Goal: Transaction & Acquisition: Book appointment/travel/reservation

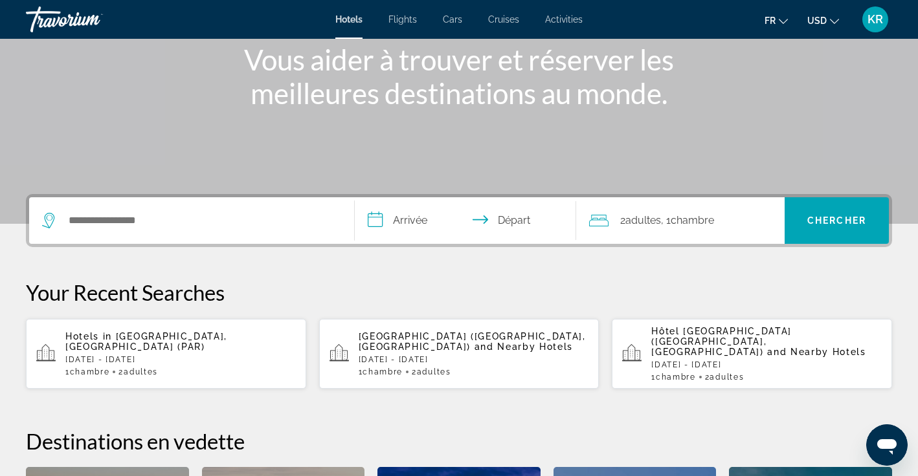
scroll to position [165, 0]
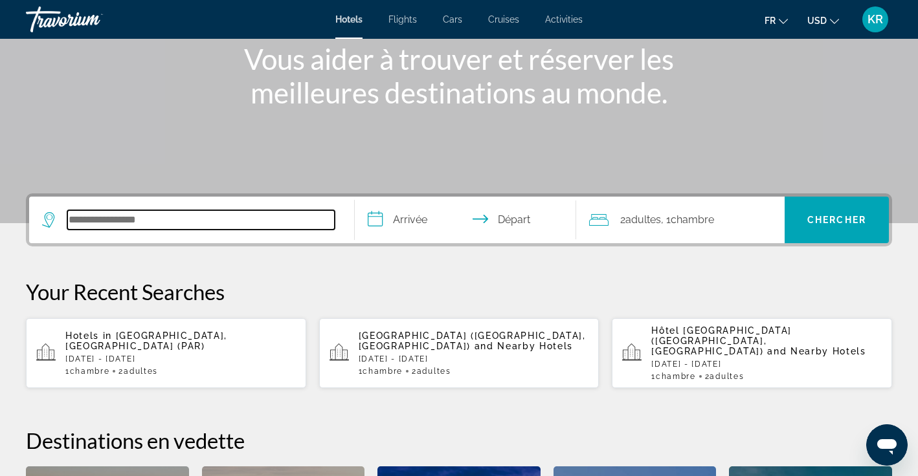
click at [209, 227] on input "Search hotel destination" at bounding box center [200, 219] width 267 height 19
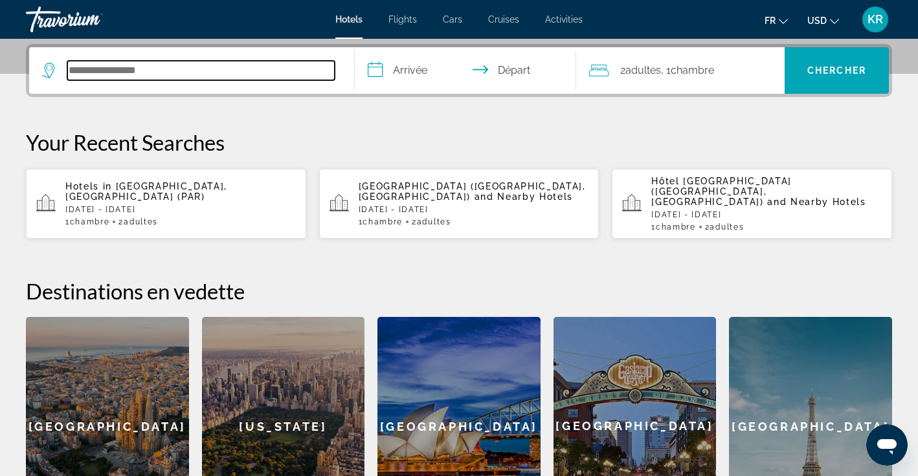
scroll to position [317, 0]
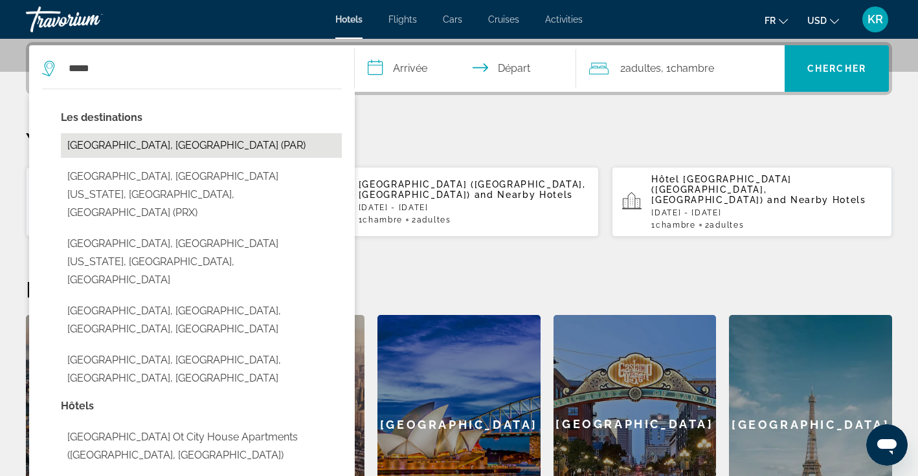
click at [124, 140] on button "[GEOGRAPHIC_DATA], [GEOGRAPHIC_DATA] (PAR)" at bounding box center [201, 145] width 281 height 25
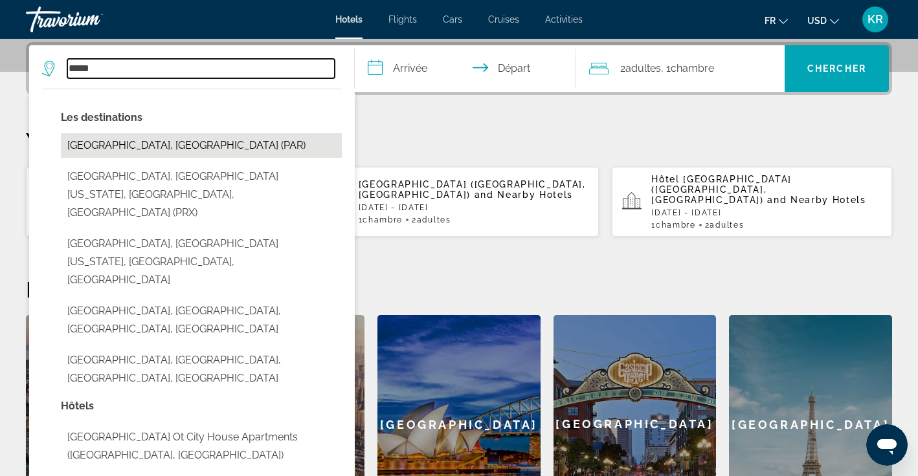
type input "**********"
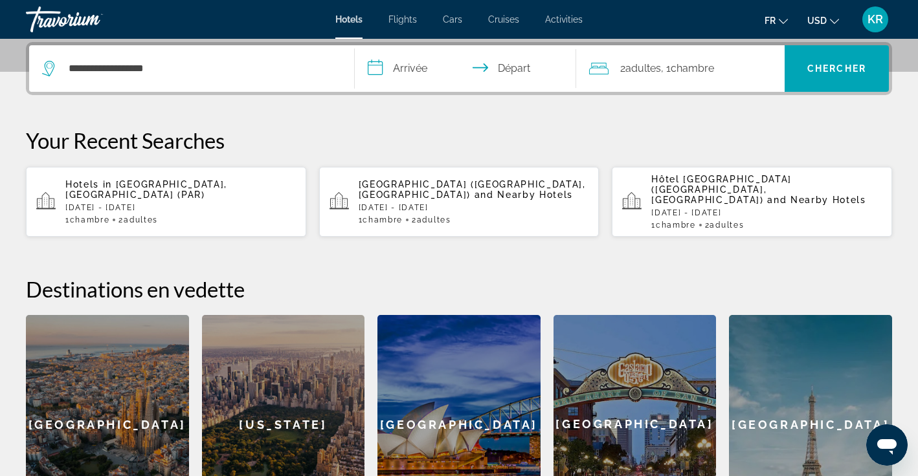
click at [425, 68] on input "**********" at bounding box center [468, 70] width 227 height 50
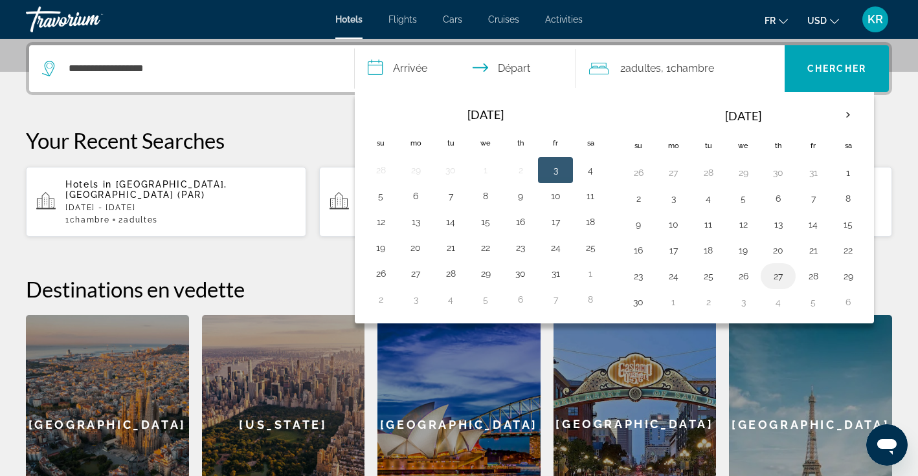
click at [781, 281] on button "27" at bounding box center [778, 276] width 21 height 18
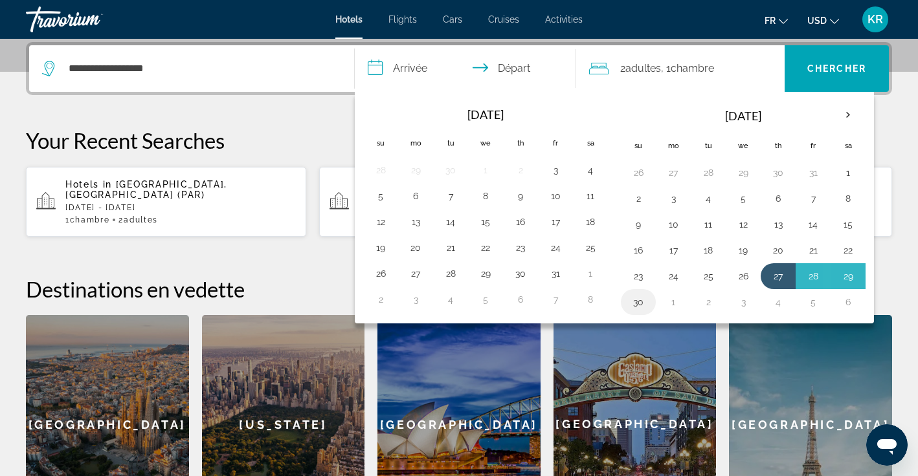
click at [638, 306] on button "30" at bounding box center [638, 302] width 21 height 18
type input "**********"
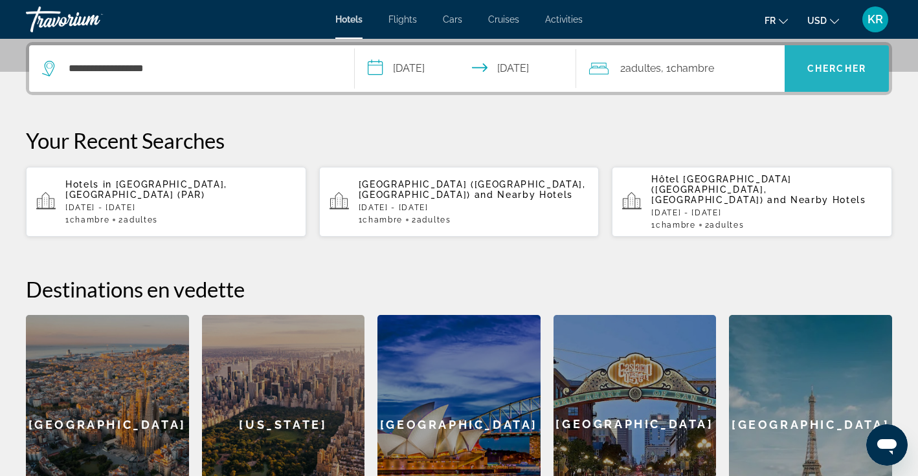
click at [826, 63] on span "Chercher" at bounding box center [836, 68] width 59 height 10
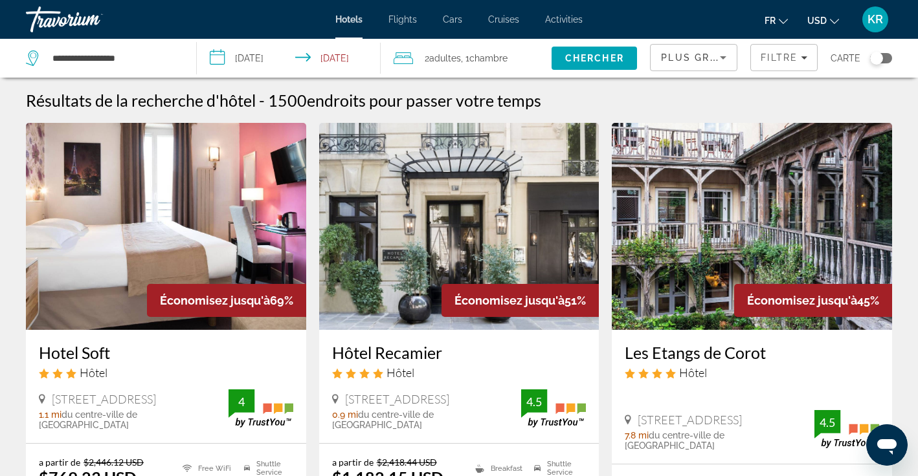
click at [443, 62] on span "Adultes" at bounding box center [445, 58] width 32 height 10
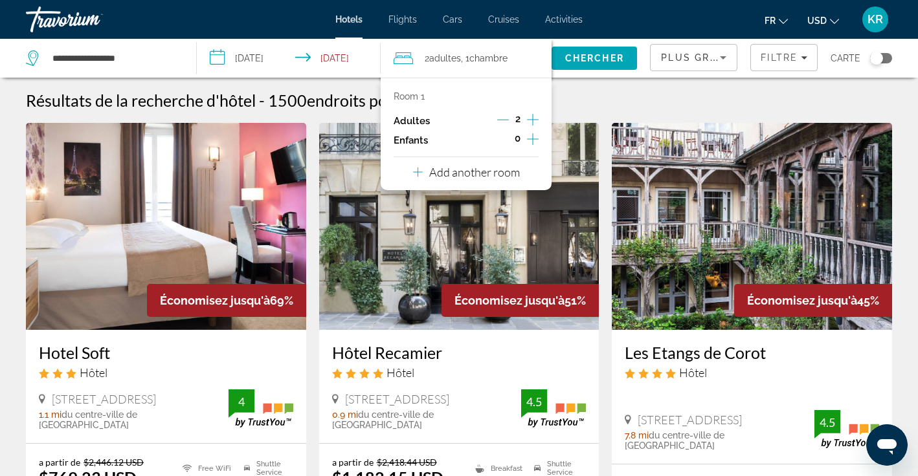
click at [506, 124] on icon "Decrement adults" at bounding box center [503, 120] width 12 height 12
click at [598, 93] on div "Résultats de la recherche d'hôtel - 1500 endroits pour passer votre temps" at bounding box center [459, 100] width 866 height 19
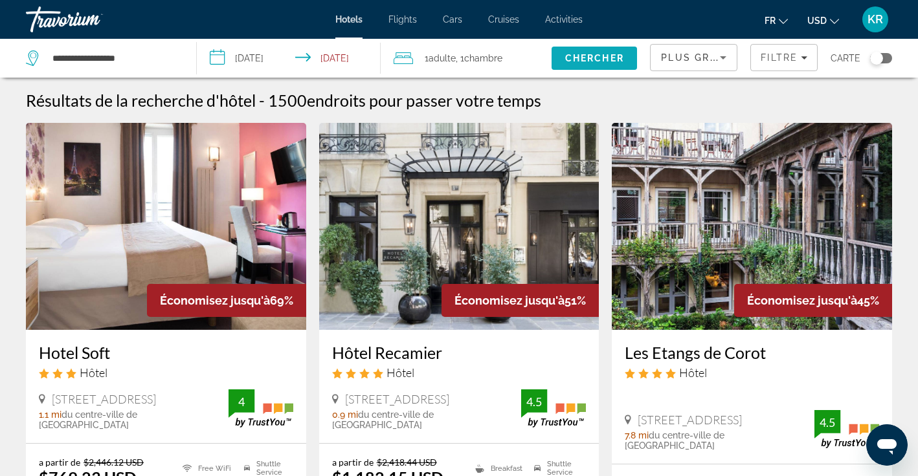
click at [603, 55] on span "Chercher" at bounding box center [594, 58] width 59 height 10
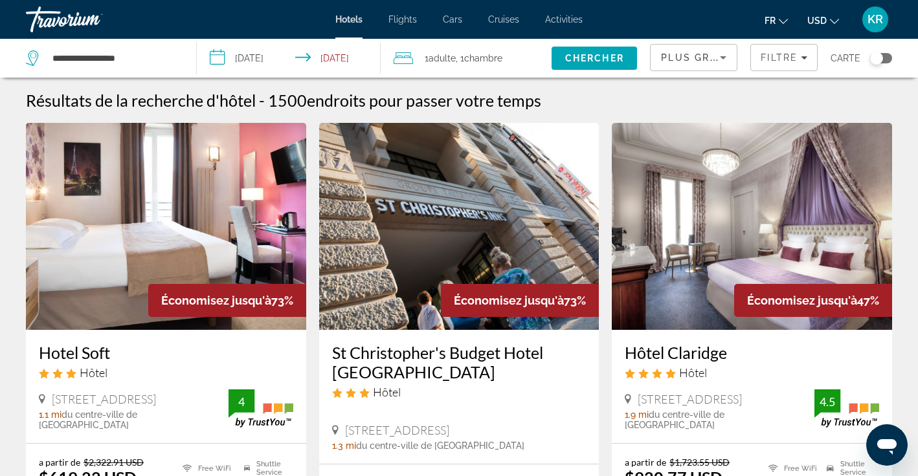
click at [481, 63] on span "Chambre" at bounding box center [483, 58] width 38 height 10
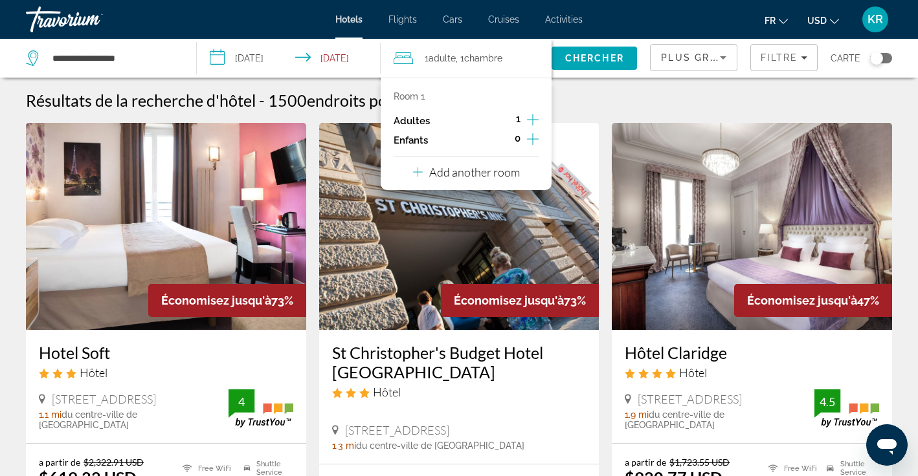
click at [531, 143] on icon "Increment children" at bounding box center [533, 139] width 12 height 16
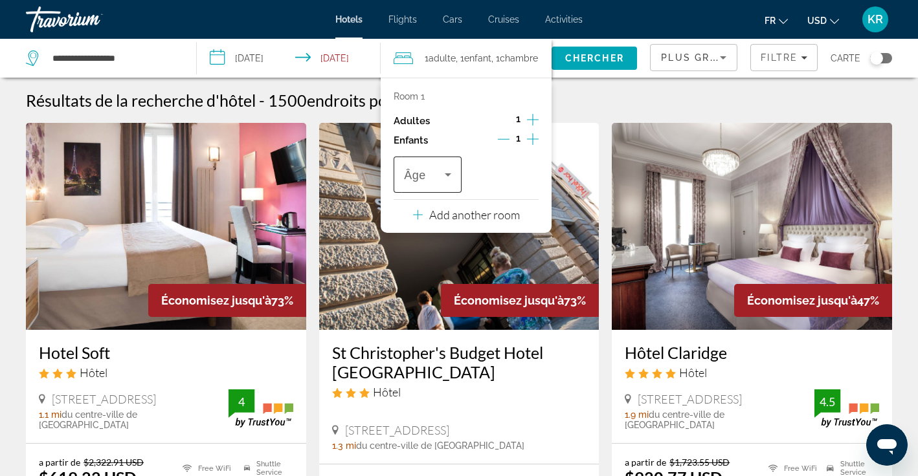
click at [448, 177] on icon "Travelers: 1 adult, 1 child" at bounding box center [448, 174] width 6 height 3
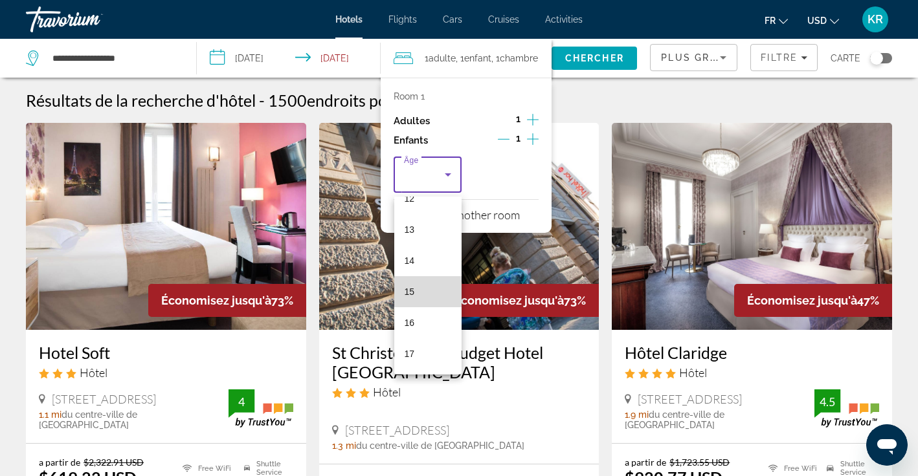
click at [434, 293] on mat-option "15" at bounding box center [428, 291] width 68 height 31
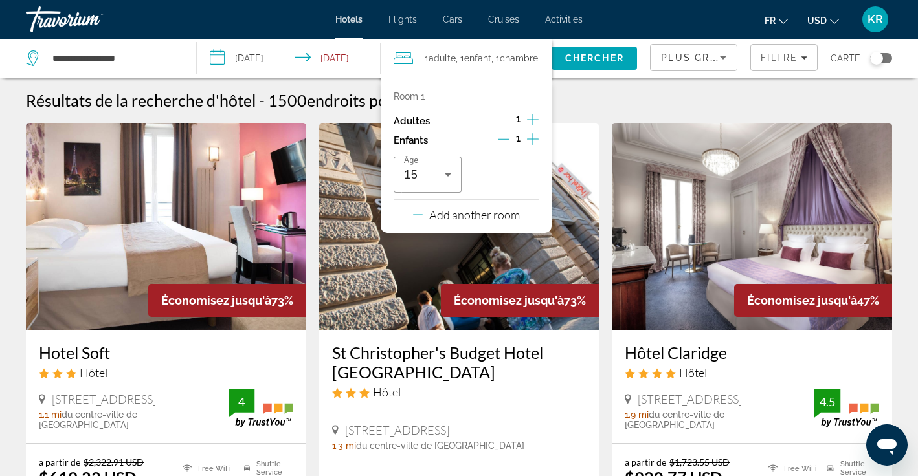
click at [573, 97] on div "Résultats de la recherche d'hôtel - 1500 endroits pour passer votre temps" at bounding box center [459, 100] width 866 height 19
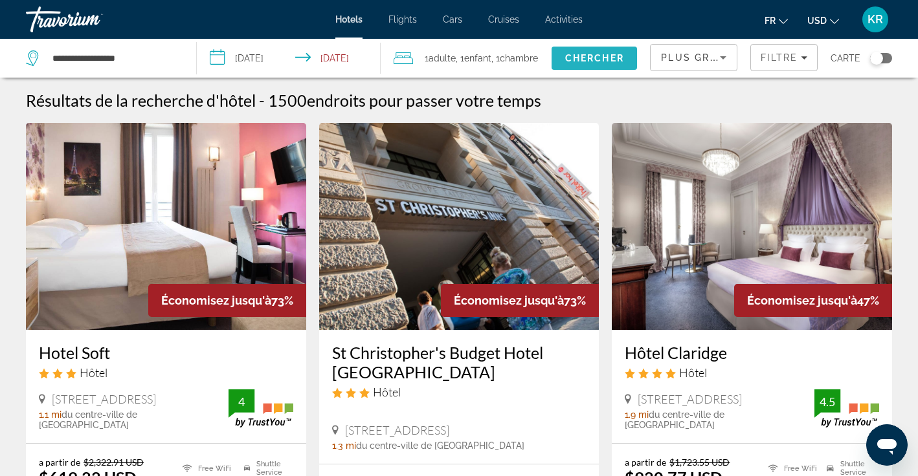
click at [609, 56] on span "Chercher" at bounding box center [594, 58] width 59 height 10
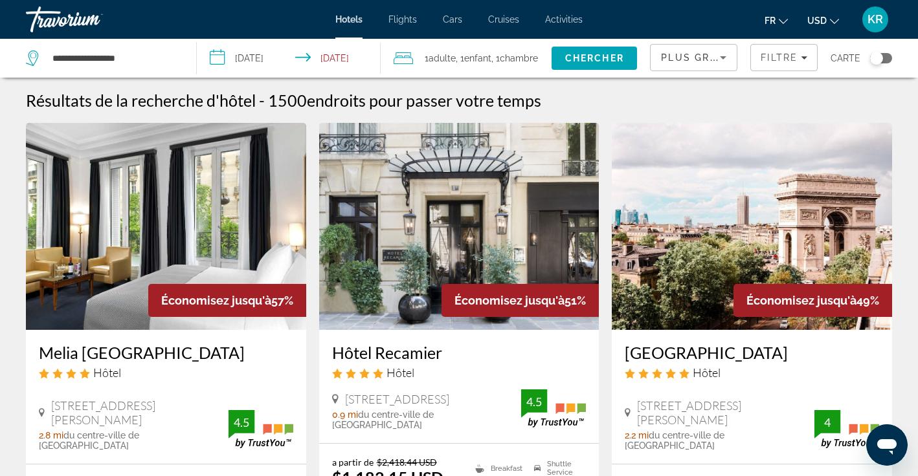
click at [834, 21] on icon "Change currency" at bounding box center [834, 21] width 9 height 9
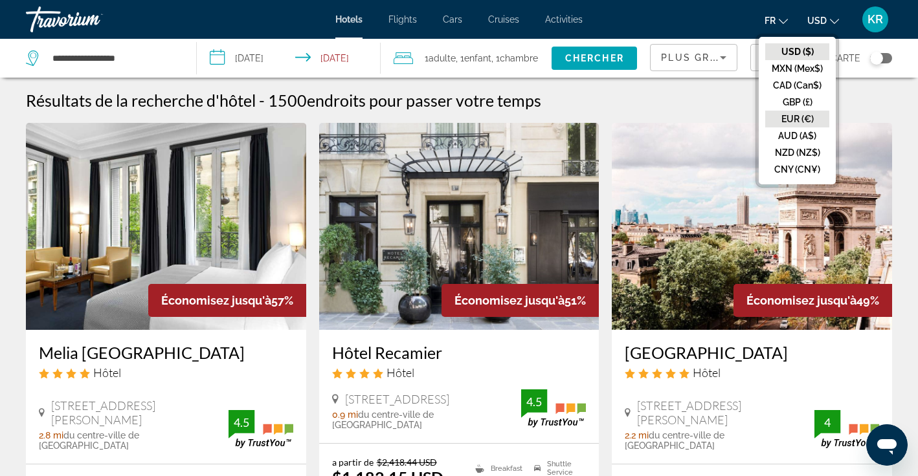
click at [817, 123] on button "EUR (€)" at bounding box center [797, 119] width 64 height 17
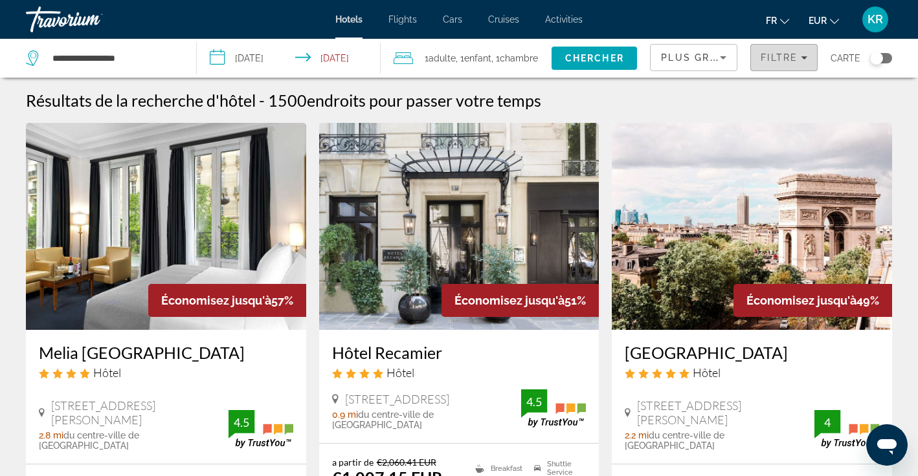
click at [792, 58] on span "Filtre" at bounding box center [779, 57] width 37 height 10
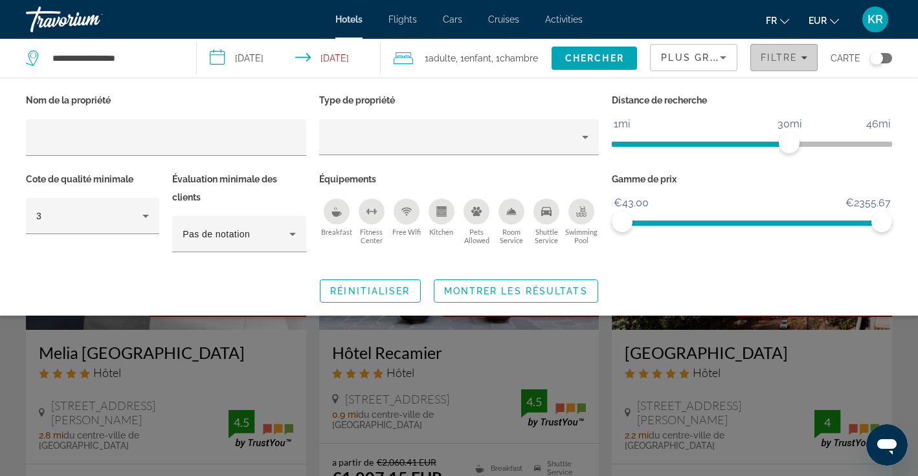
click at [780, 64] on span "Filters" at bounding box center [784, 57] width 66 height 31
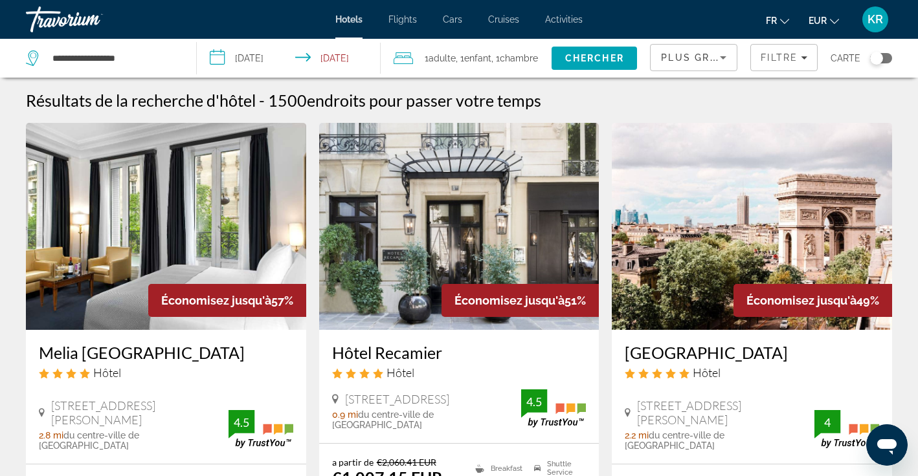
click at [725, 58] on icon "Sort by" at bounding box center [723, 57] width 6 height 3
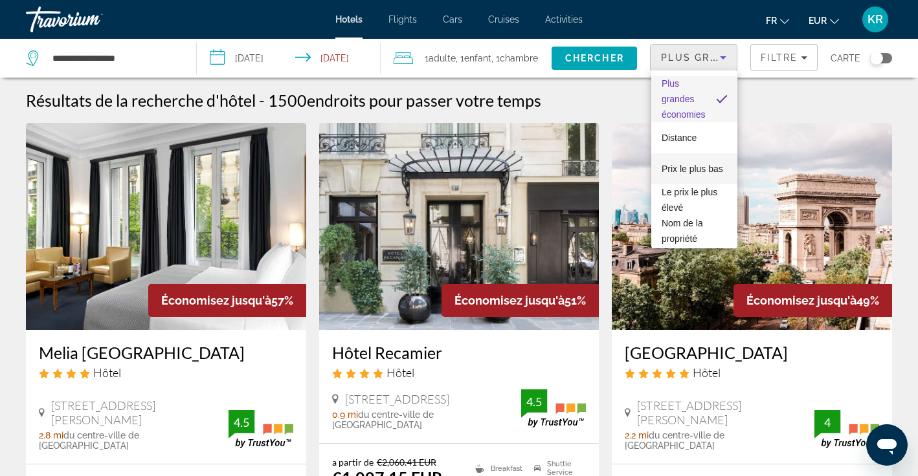
click at [690, 175] on span "Prix le plus bas" at bounding box center [692, 169] width 61 height 16
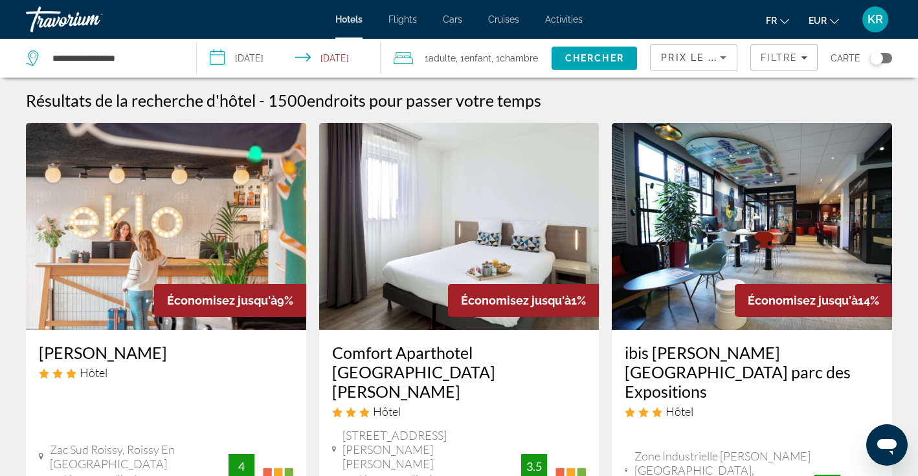
click at [510, 62] on span "Chambre" at bounding box center [519, 58] width 38 height 10
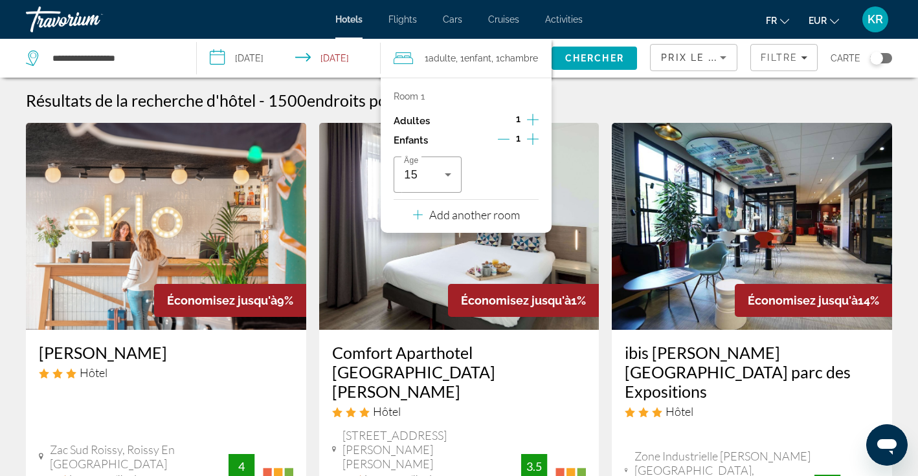
click at [535, 121] on icon "Increment adults" at bounding box center [533, 120] width 12 height 16
click at [508, 140] on icon "Decrement children" at bounding box center [504, 139] width 12 height 1
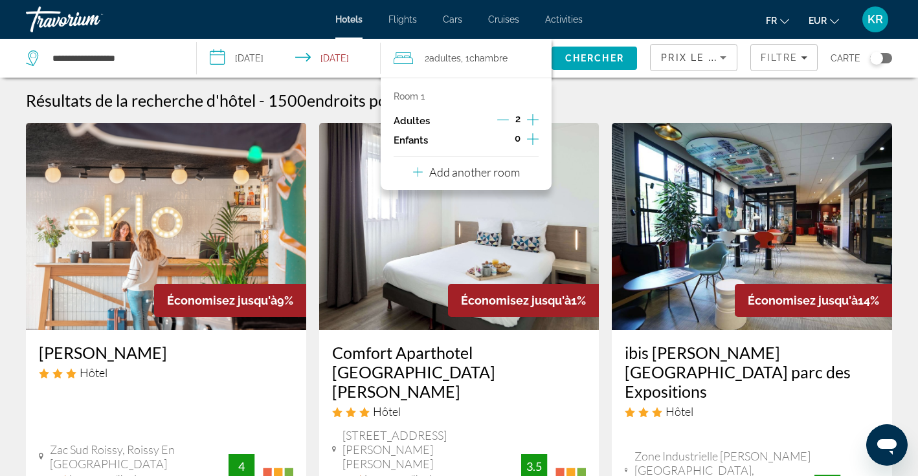
click at [580, 108] on div "Résultats de la recherche d'hôtel - 1500 endroits pour passer votre temps" at bounding box center [459, 100] width 866 height 19
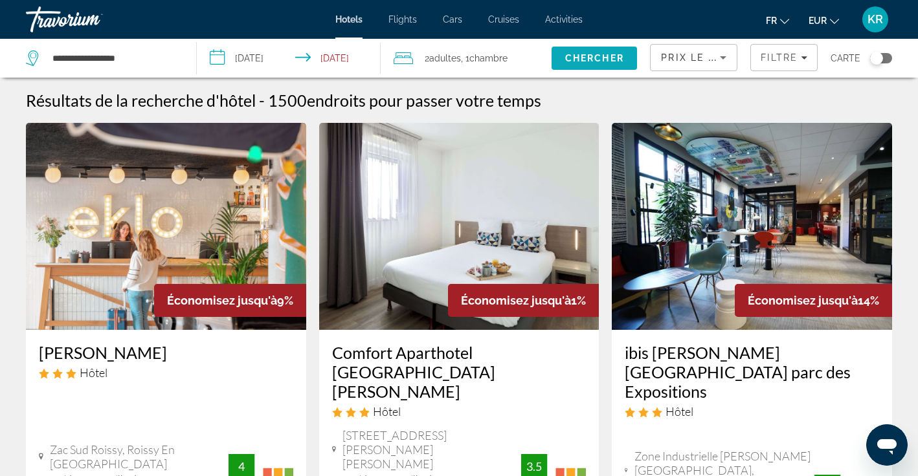
click at [597, 60] on span "Chercher" at bounding box center [594, 58] width 59 height 10
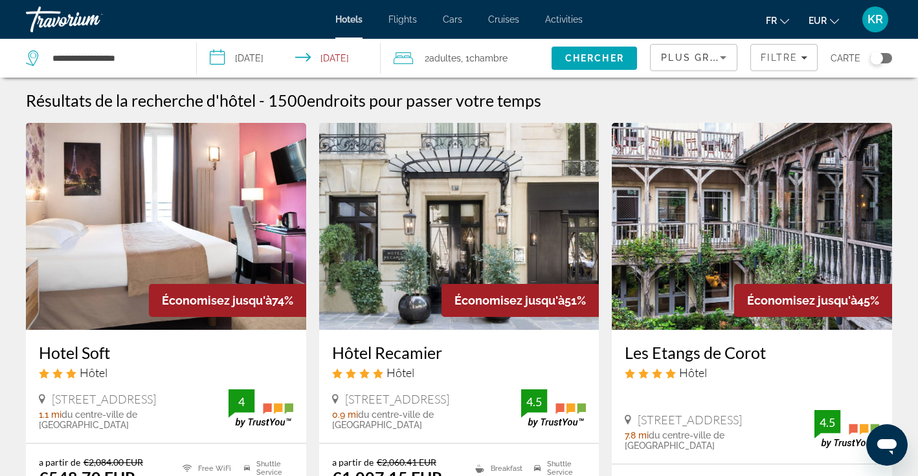
click at [726, 52] on icon "Sort by" at bounding box center [723, 58] width 16 height 16
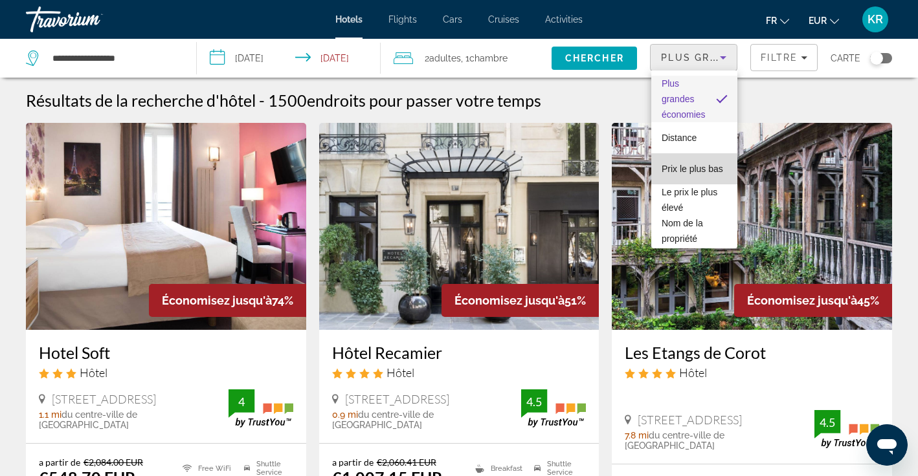
click at [705, 171] on span "Prix le plus bas" at bounding box center [692, 169] width 61 height 16
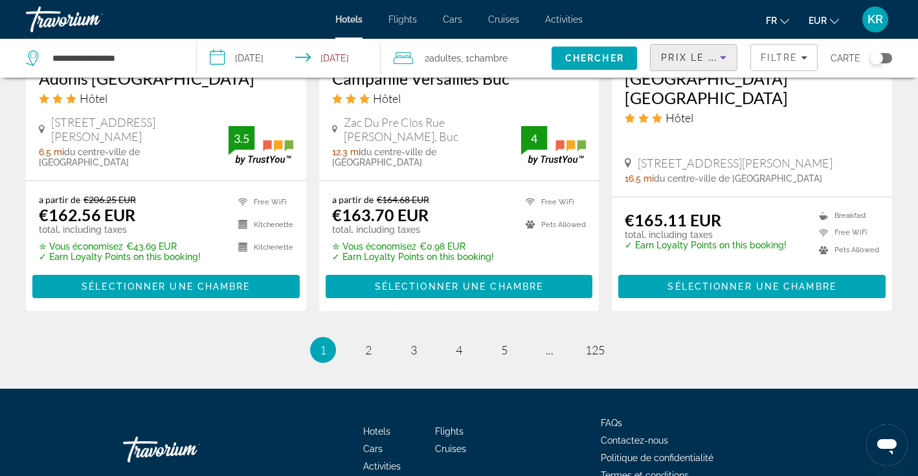
scroll to position [1864, 0]
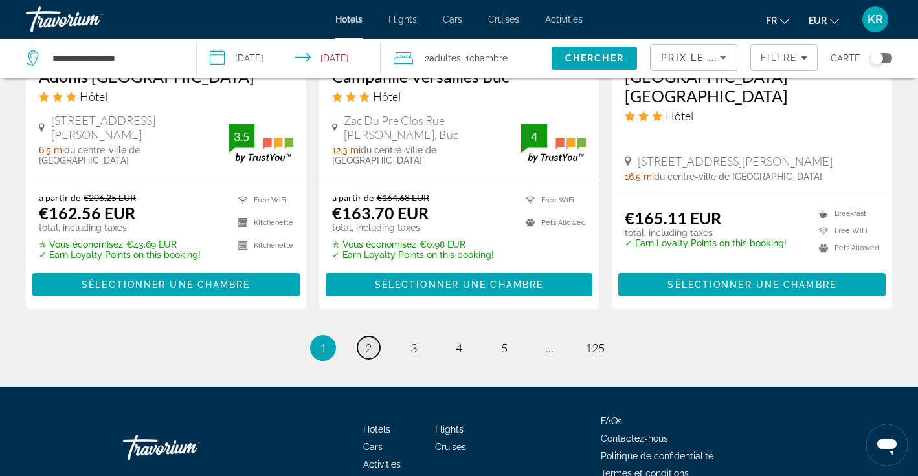
click at [366, 341] on span "2" at bounding box center [368, 348] width 6 height 14
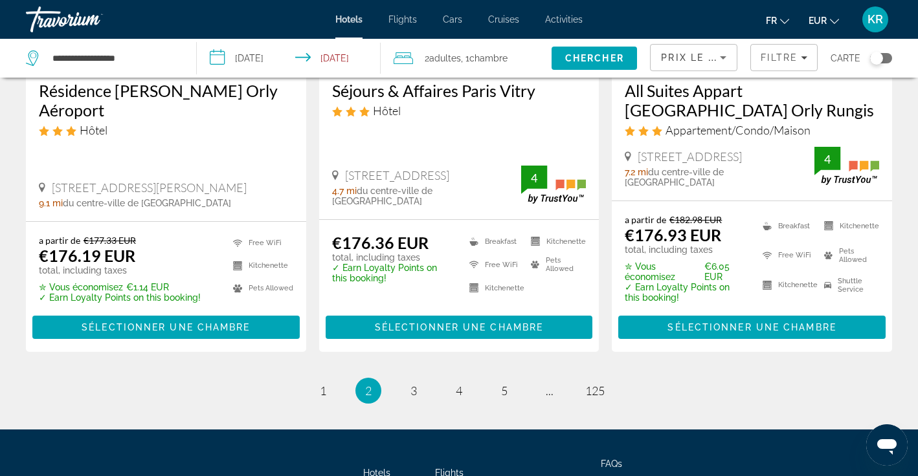
scroll to position [1877, 0]
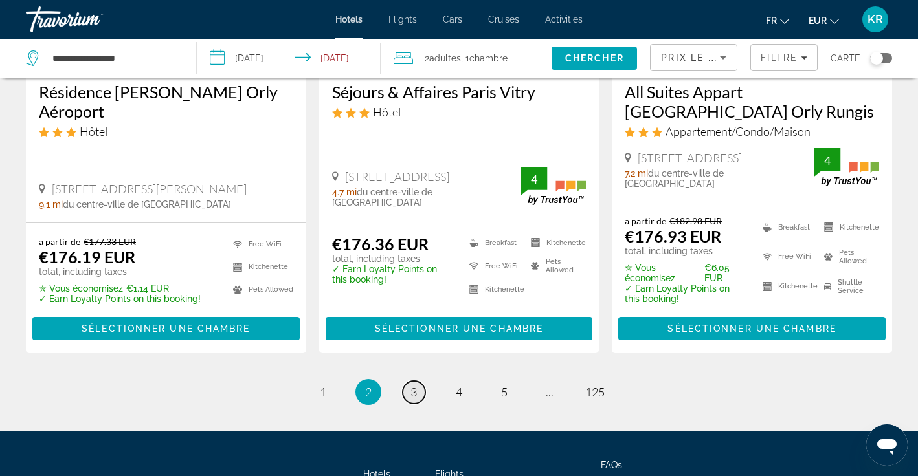
click at [416, 385] on span "3" at bounding box center [413, 392] width 6 height 14
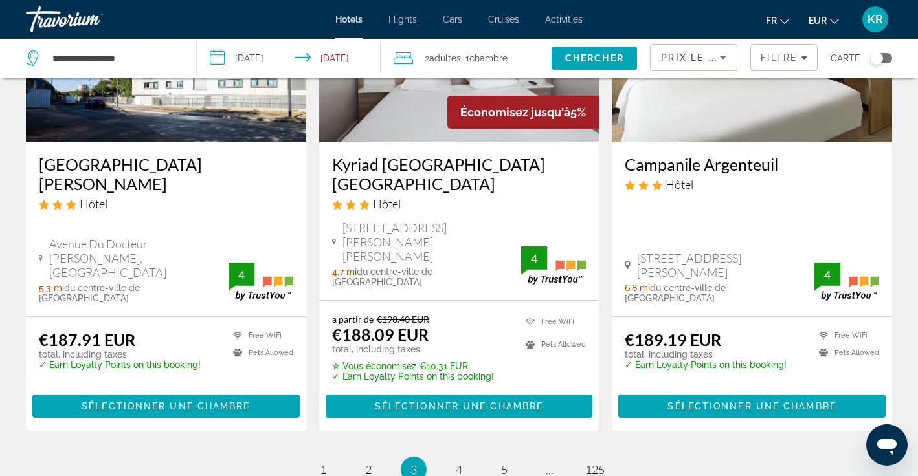
scroll to position [1756, 0]
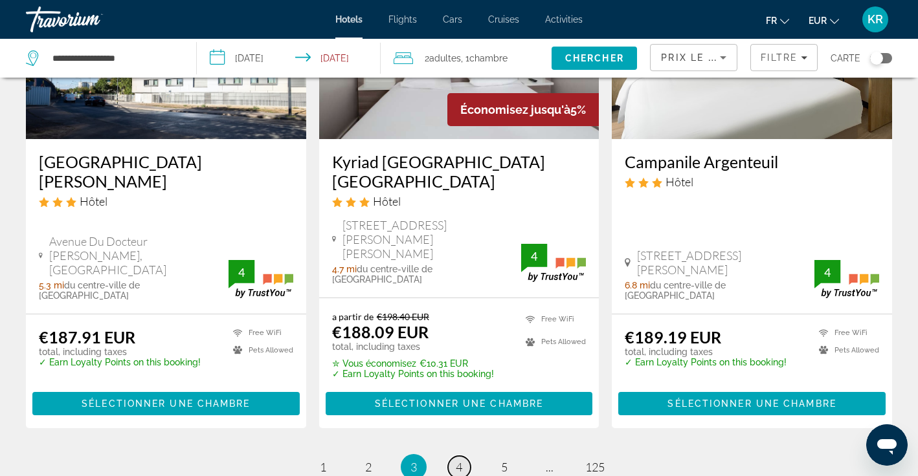
click at [458, 460] on span "4" at bounding box center [459, 467] width 6 height 14
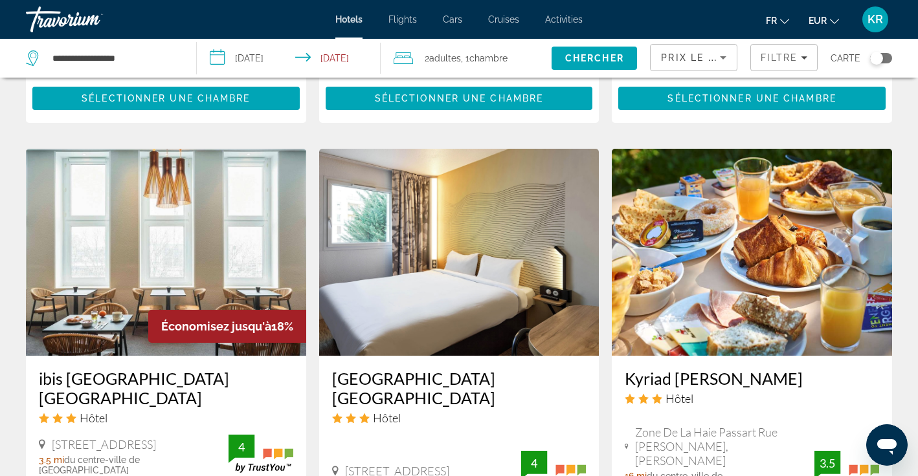
scroll to position [1477, 0]
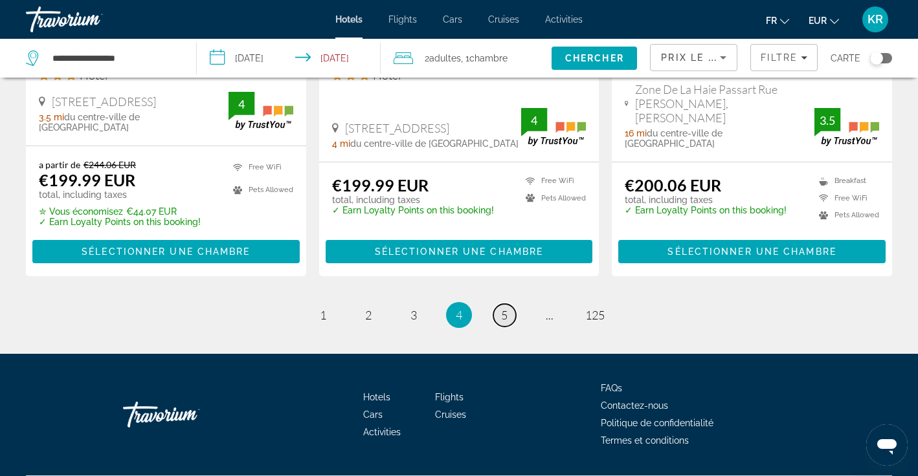
click at [510, 304] on link "page 5" at bounding box center [504, 315] width 23 height 23
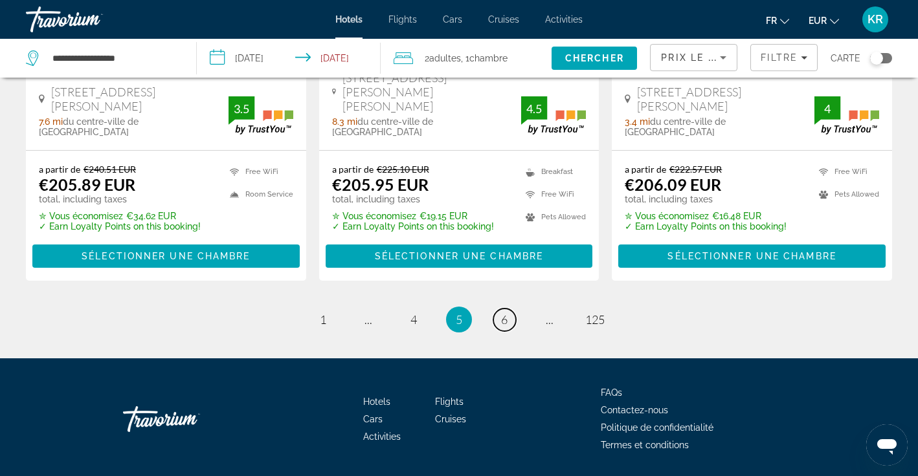
scroll to position [1871, 0]
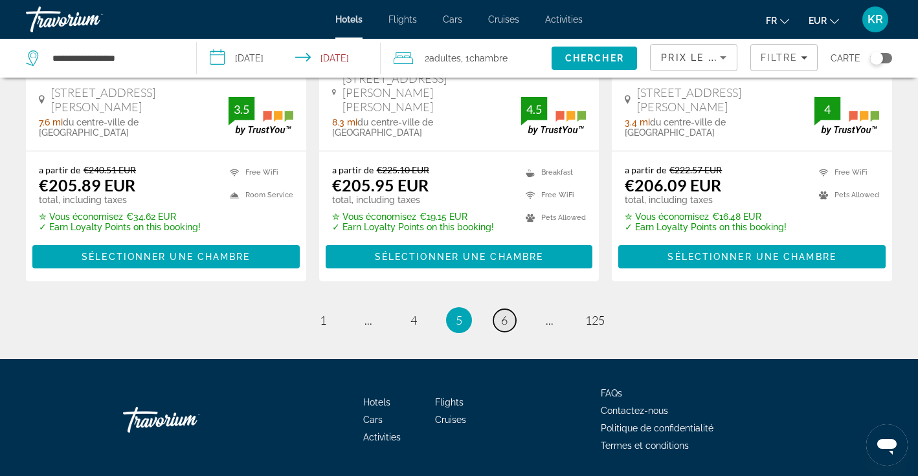
click at [504, 313] on span "6" at bounding box center [504, 320] width 6 height 14
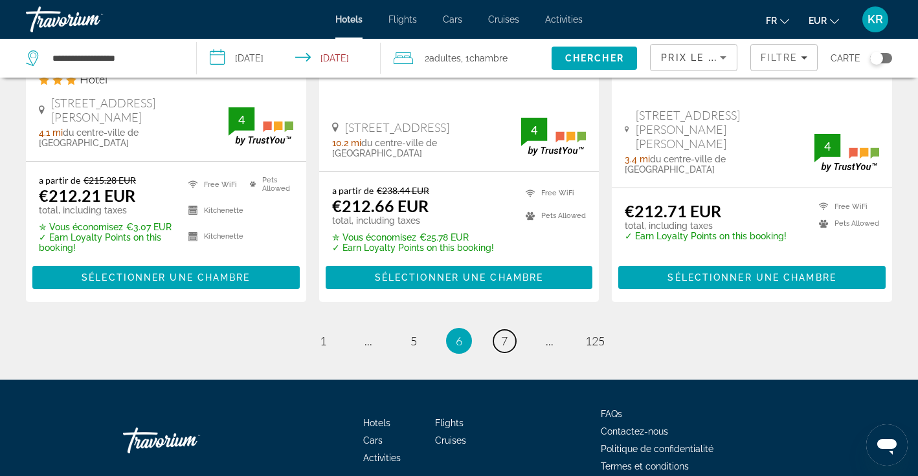
scroll to position [1899, 0]
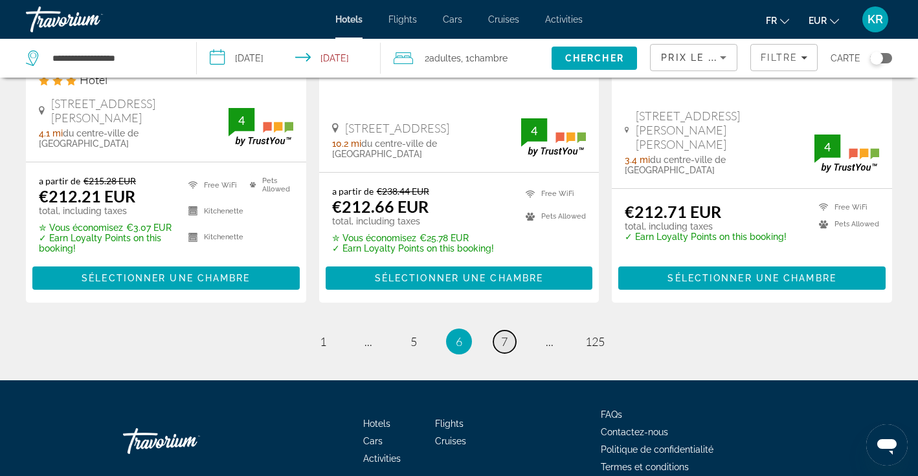
click at [500, 331] on link "page 7" at bounding box center [504, 342] width 23 height 23
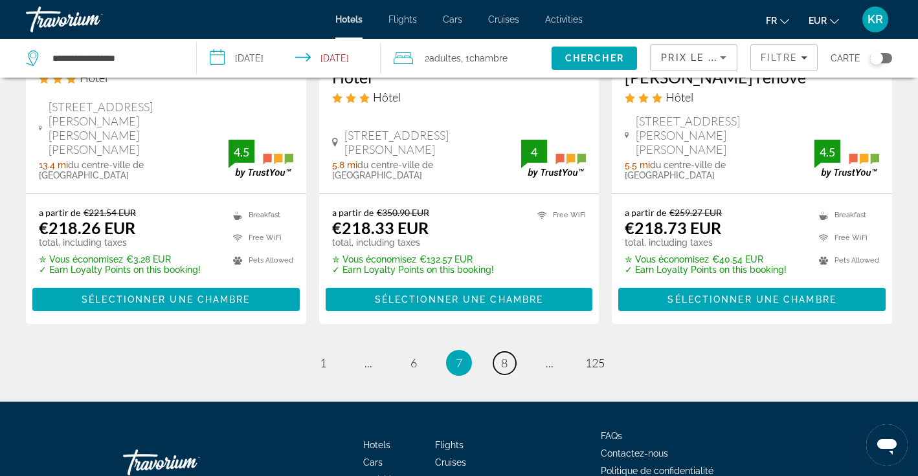
scroll to position [1847, 0]
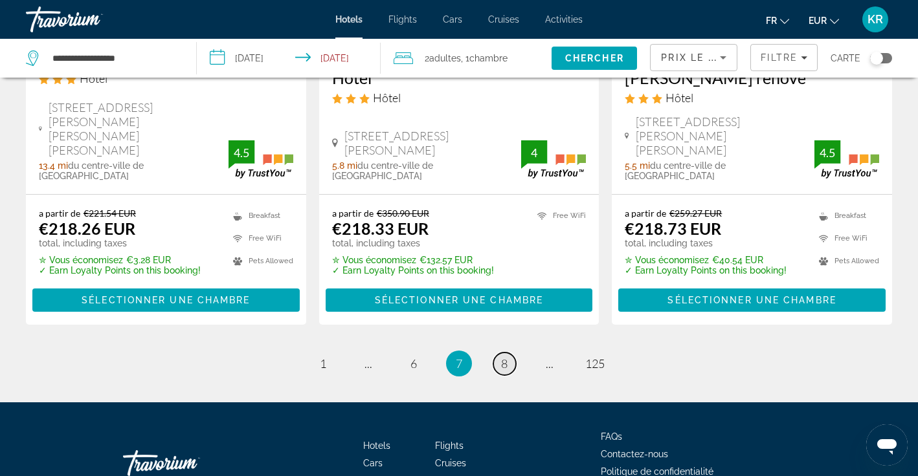
click at [503, 357] on span "8" at bounding box center [504, 364] width 6 height 14
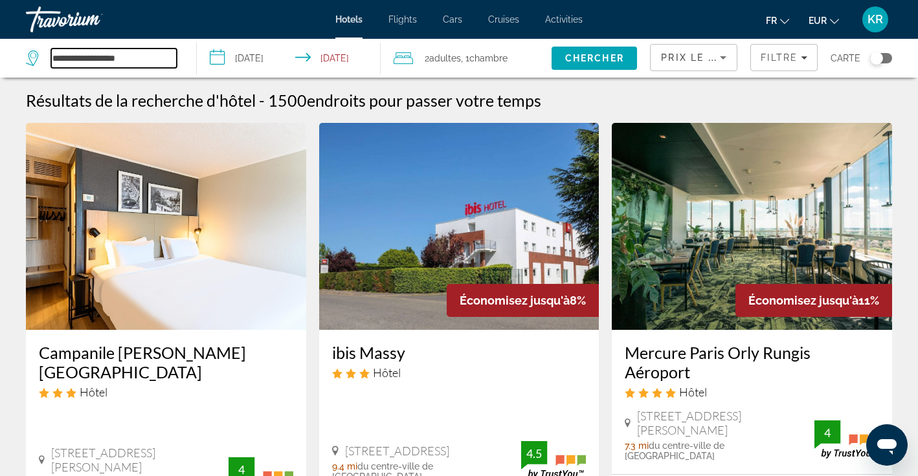
drag, startPoint x: 138, startPoint y: 60, endPoint x: 21, endPoint y: 61, distance: 116.5
click at [21, 61] on app-destination-search "**********" at bounding box center [98, 58] width 197 height 39
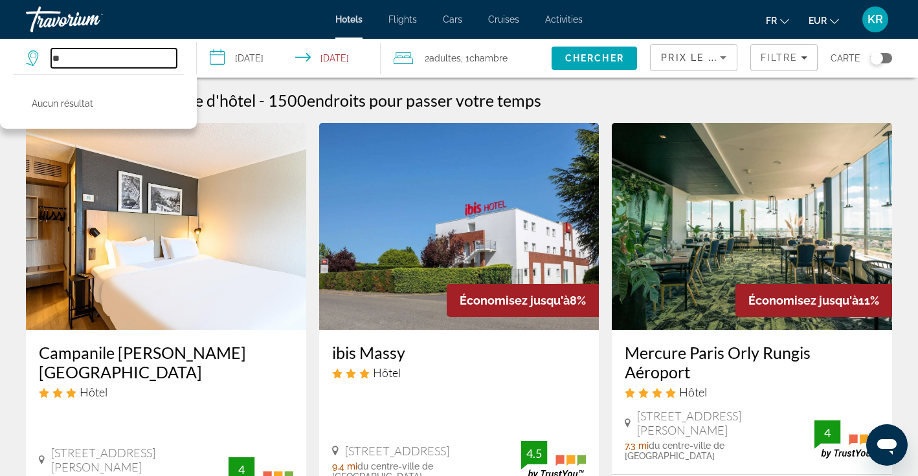
type input "*"
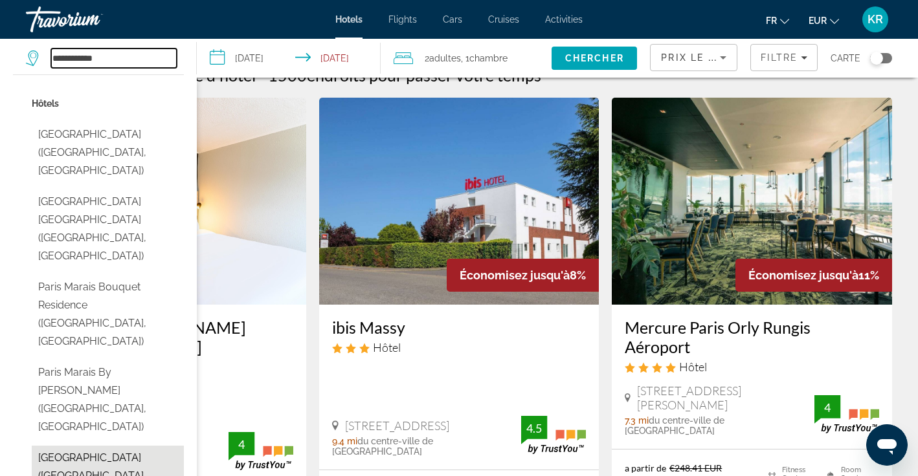
scroll to position [1, 0]
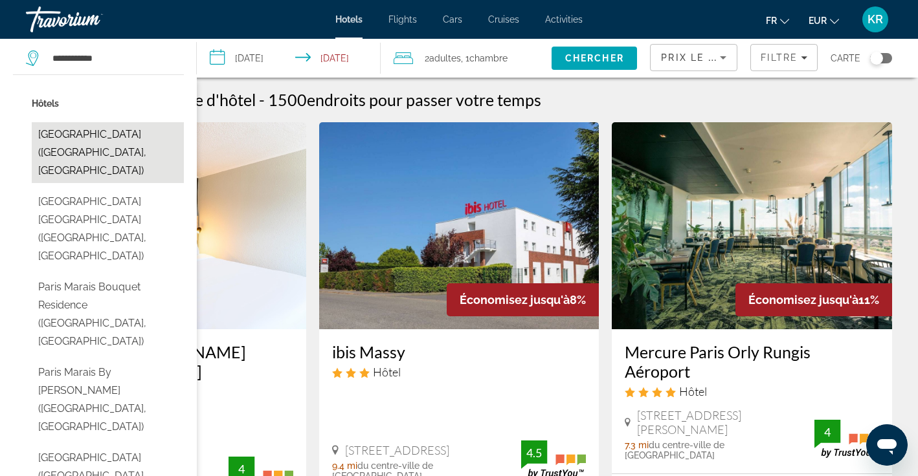
click at [149, 150] on button "[GEOGRAPHIC_DATA] ([GEOGRAPHIC_DATA], [GEOGRAPHIC_DATA])" at bounding box center [108, 152] width 152 height 61
type input "**********"
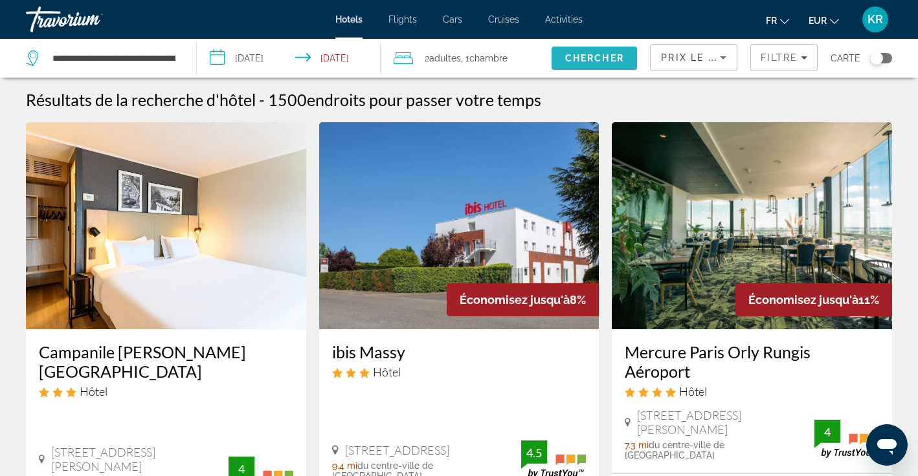
click at [610, 62] on span "Chercher" at bounding box center [594, 58] width 59 height 10
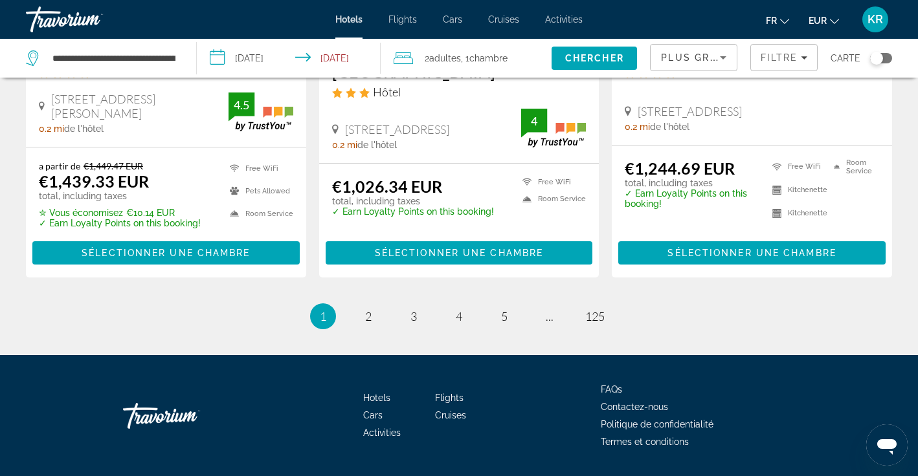
scroll to position [1798, 0]
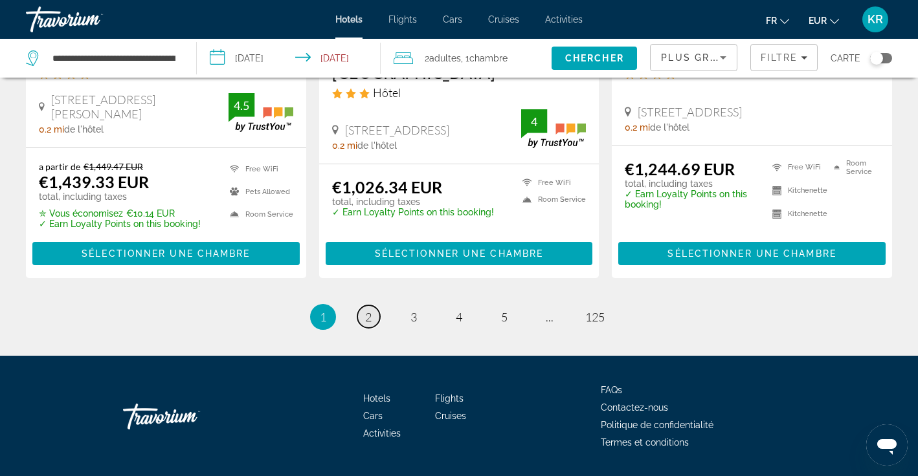
click at [367, 310] on span "2" at bounding box center [368, 317] width 6 height 14
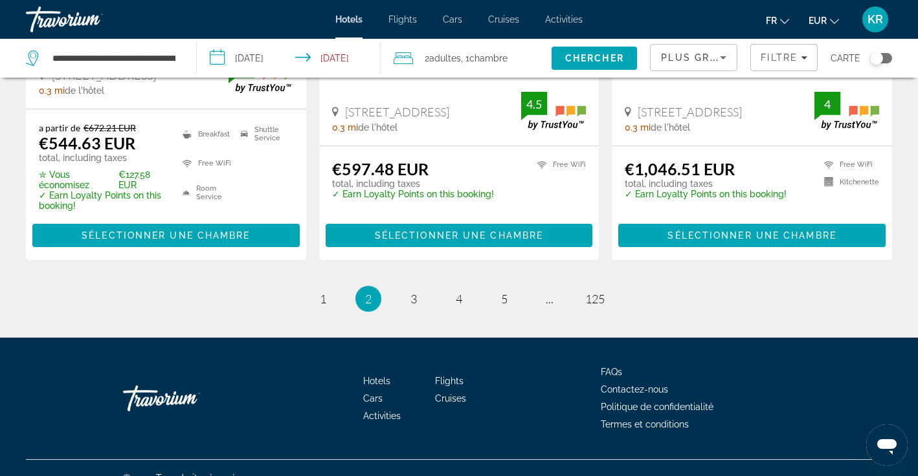
scroll to position [1809, 0]
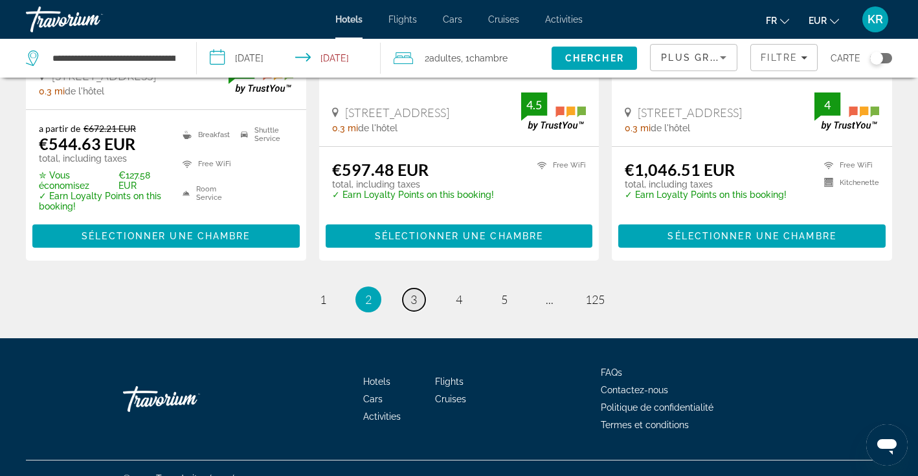
click at [413, 293] on span "3" at bounding box center [413, 300] width 6 height 14
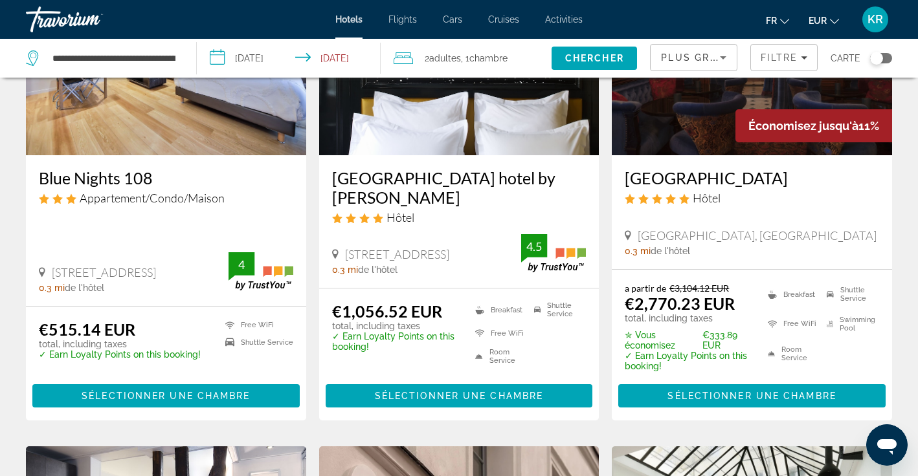
scroll to position [17, 0]
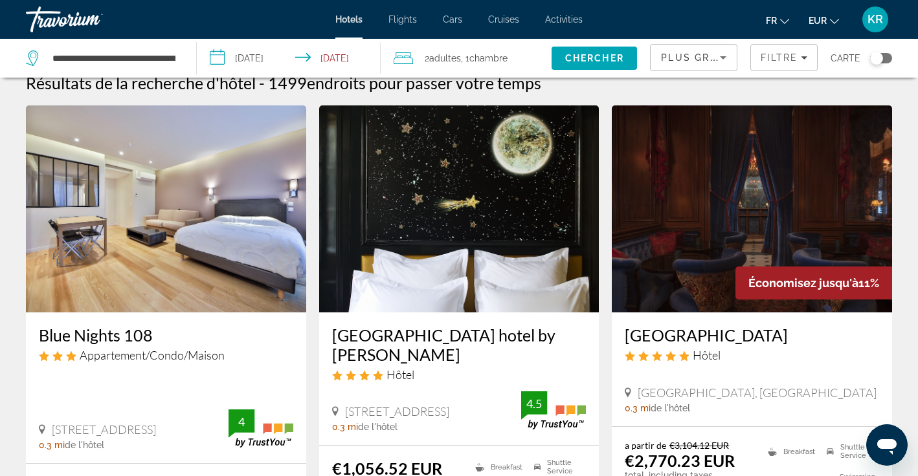
click at [269, 54] on input "**********" at bounding box center [291, 60] width 189 height 43
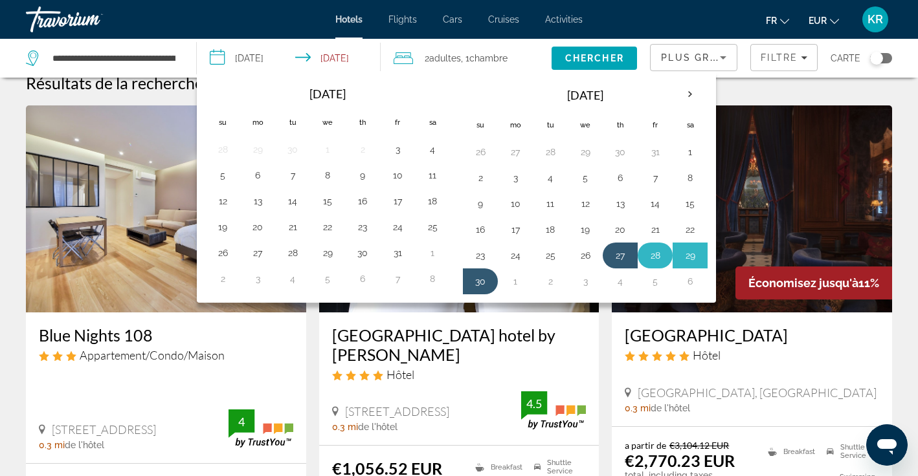
click at [655, 257] on button "28" at bounding box center [655, 256] width 21 height 18
click at [481, 287] on button "30" at bounding box center [480, 282] width 21 height 18
type input "**********"
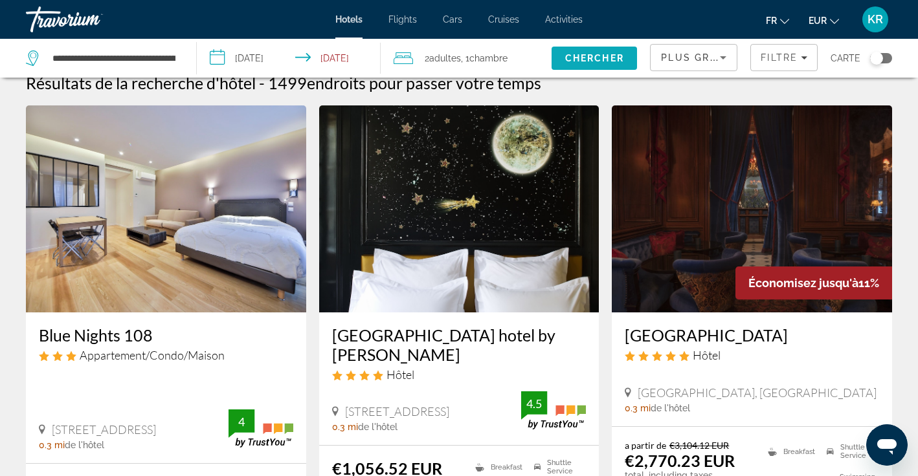
click at [610, 57] on span "Chercher" at bounding box center [594, 58] width 59 height 10
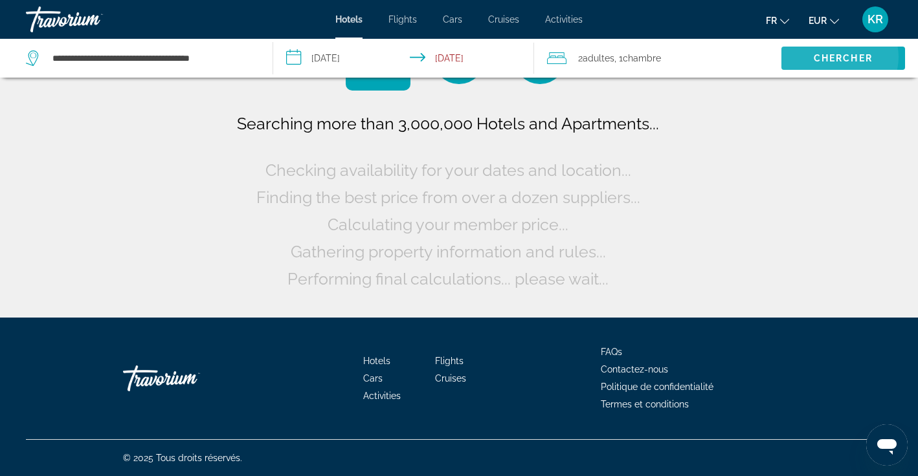
scroll to position [0, 0]
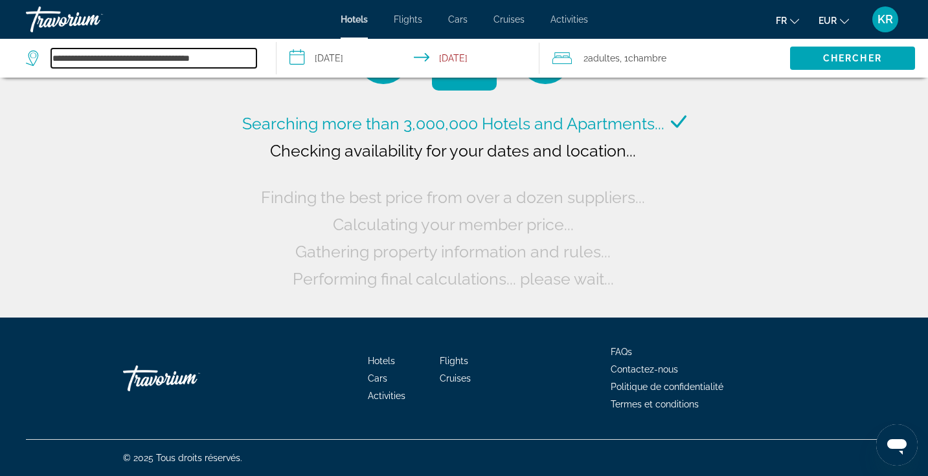
click at [210, 56] on input "**********" at bounding box center [153, 58] width 205 height 19
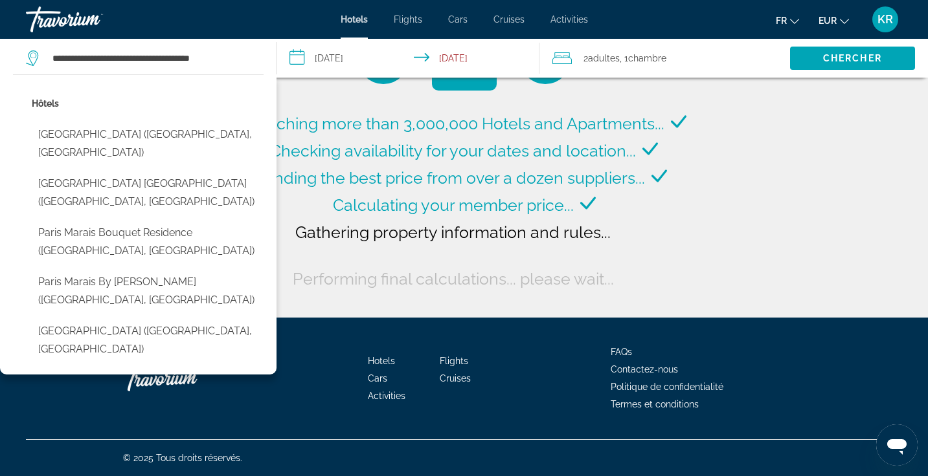
click at [303, 21] on div "Hotels Flights Cars Cruises Activities Hotels Flights Cars Cruises Activities f…" at bounding box center [464, 20] width 928 height 34
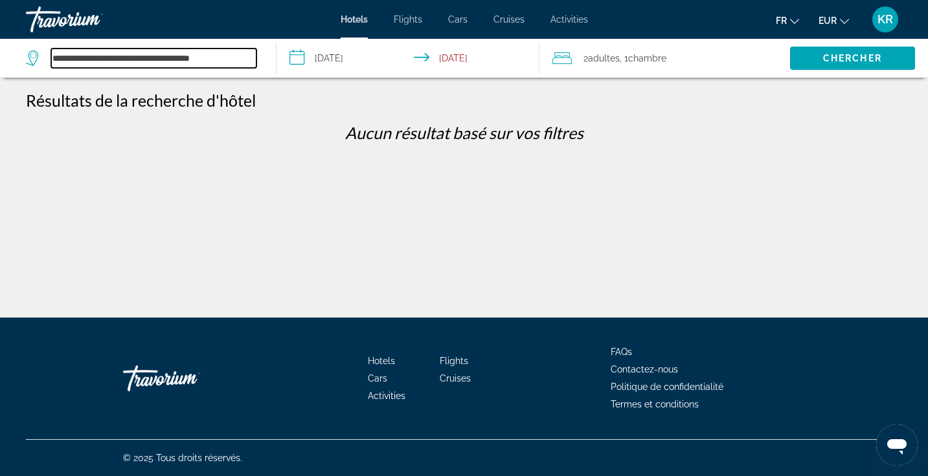
click at [232, 52] on input "**********" at bounding box center [153, 58] width 205 height 19
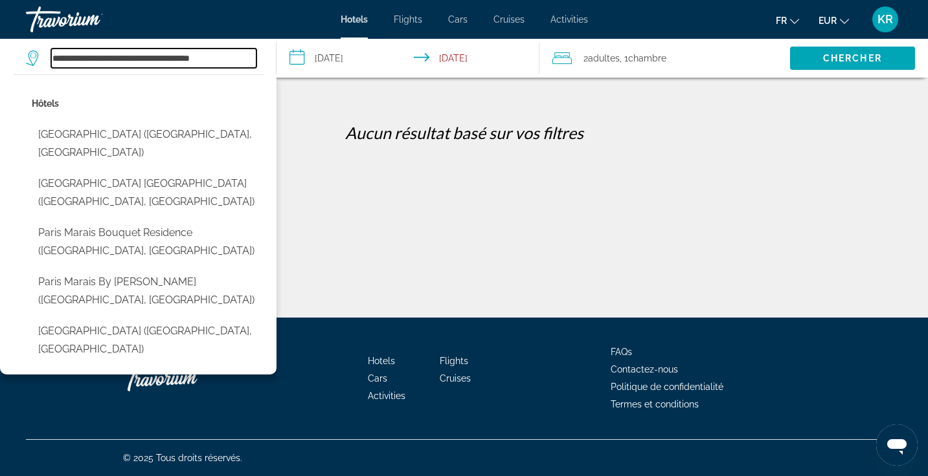
drag, startPoint x: 232, startPoint y: 52, endPoint x: 15, endPoint y: 58, distance: 216.9
click at [15, 58] on app-destination-search "**********" at bounding box center [138, 58] width 276 height 39
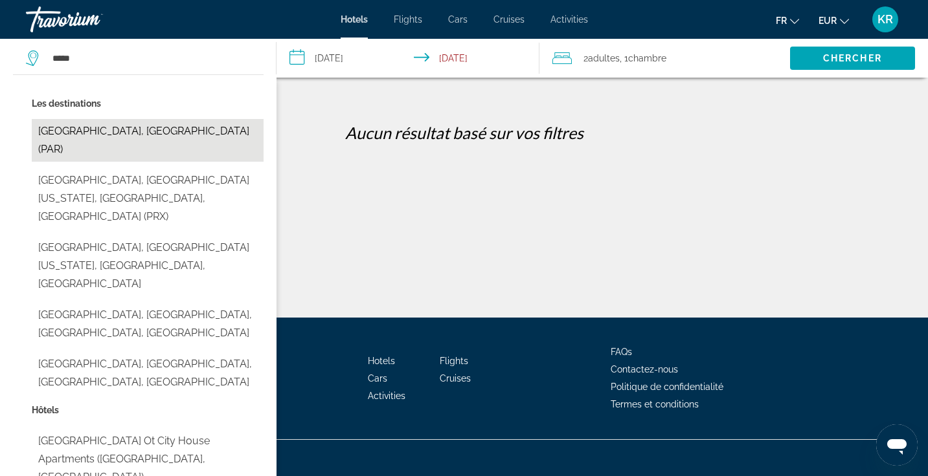
click at [56, 128] on button "[GEOGRAPHIC_DATA], [GEOGRAPHIC_DATA] (PAR)" at bounding box center [148, 140] width 232 height 43
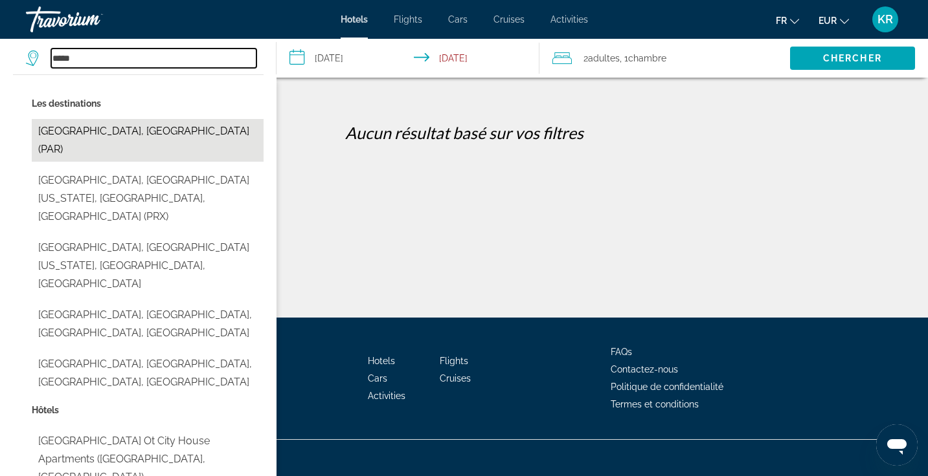
type input "**********"
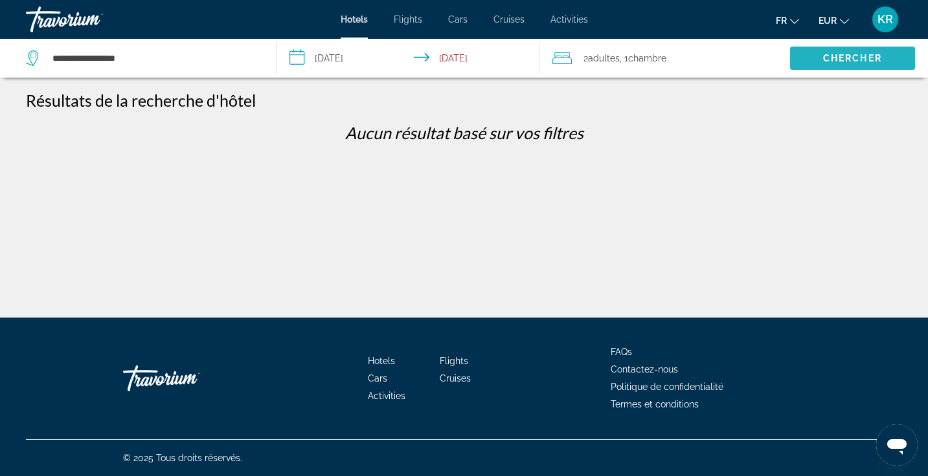
click at [857, 55] on span "Chercher" at bounding box center [852, 58] width 59 height 10
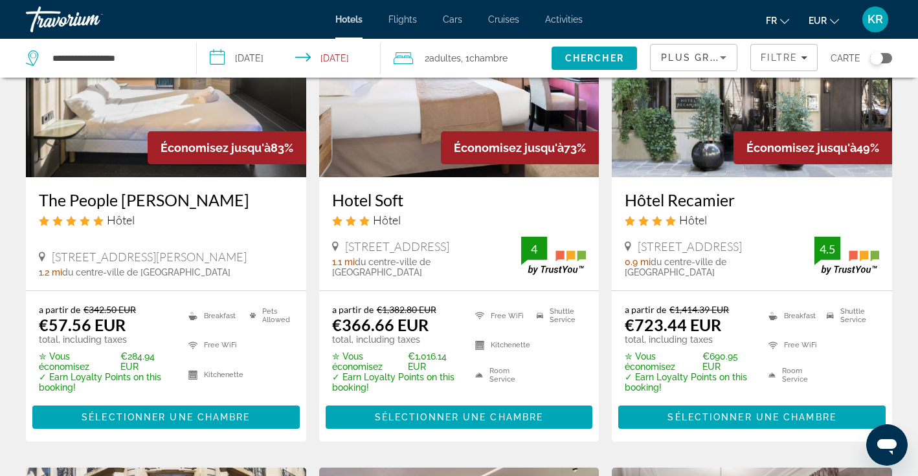
scroll to position [160, 0]
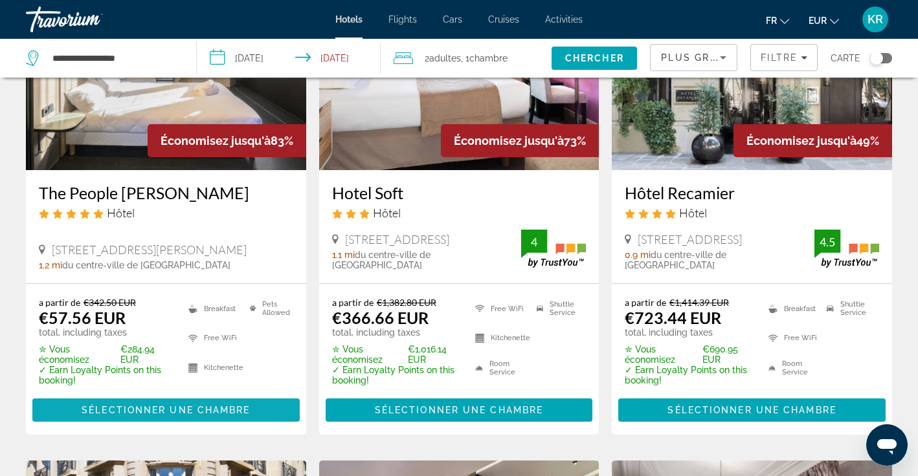
click at [161, 412] on span "Sélectionner une chambre" at bounding box center [166, 410] width 168 height 10
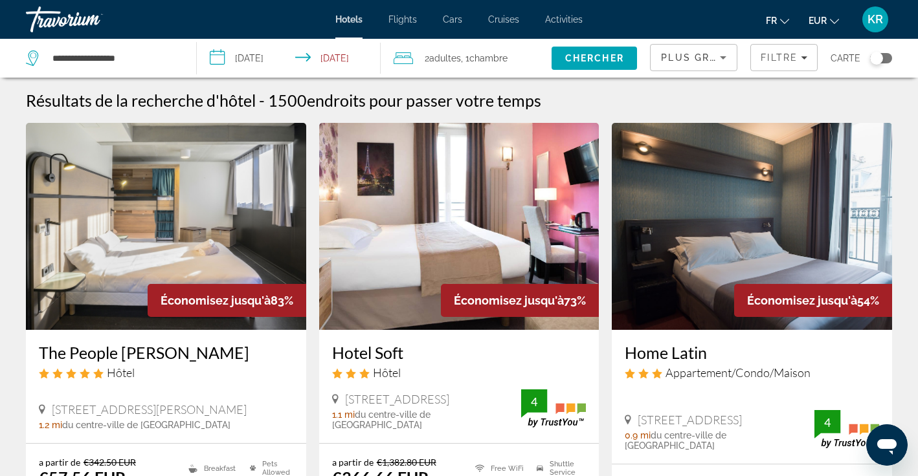
click at [276, 63] on input "**********" at bounding box center [291, 60] width 189 height 43
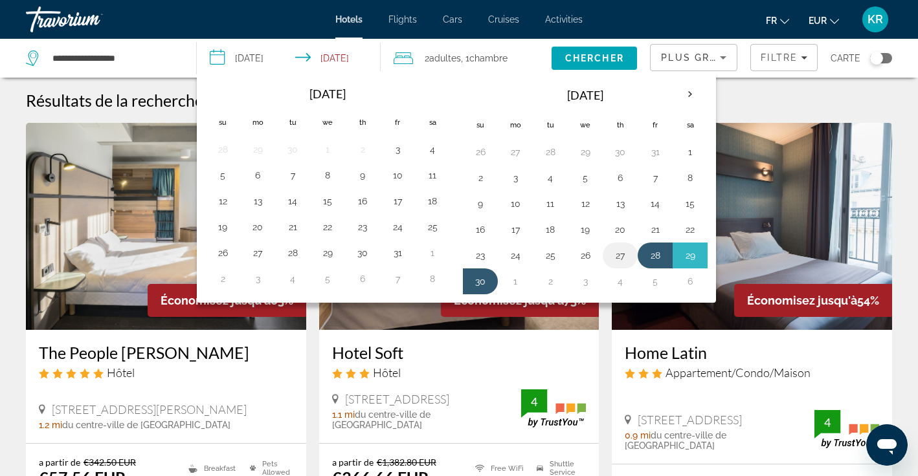
click at [620, 262] on button "27" at bounding box center [620, 256] width 21 height 18
click at [485, 284] on button "30" at bounding box center [480, 282] width 21 height 18
type input "**********"
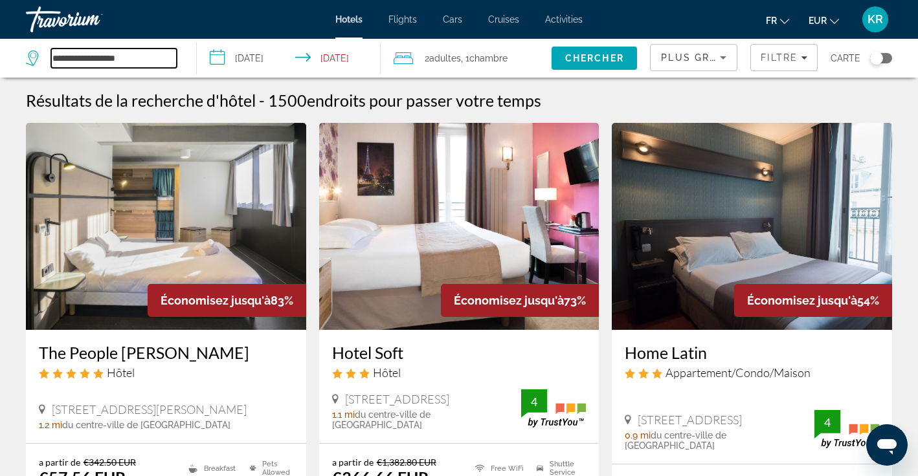
click at [148, 60] on input "**********" at bounding box center [114, 58] width 126 height 19
drag, startPoint x: 148, startPoint y: 60, endPoint x: 43, endPoint y: 60, distance: 104.9
click at [43, 60] on div "**********" at bounding box center [101, 58] width 151 height 19
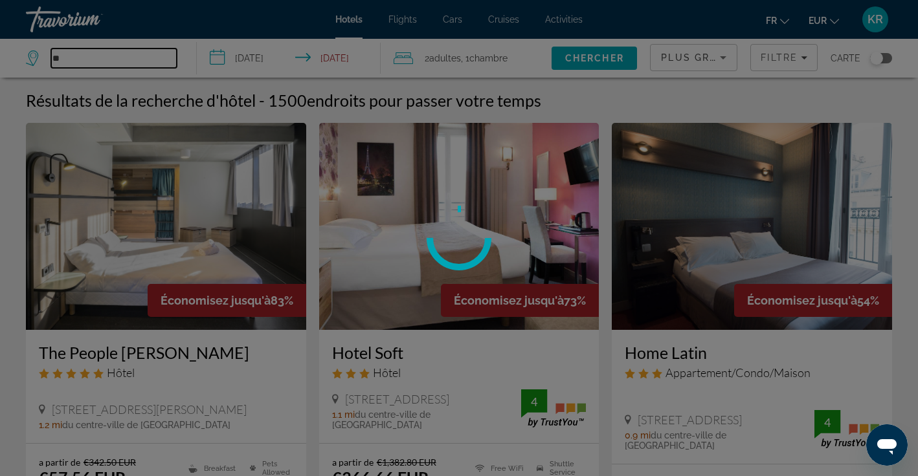
type input "*"
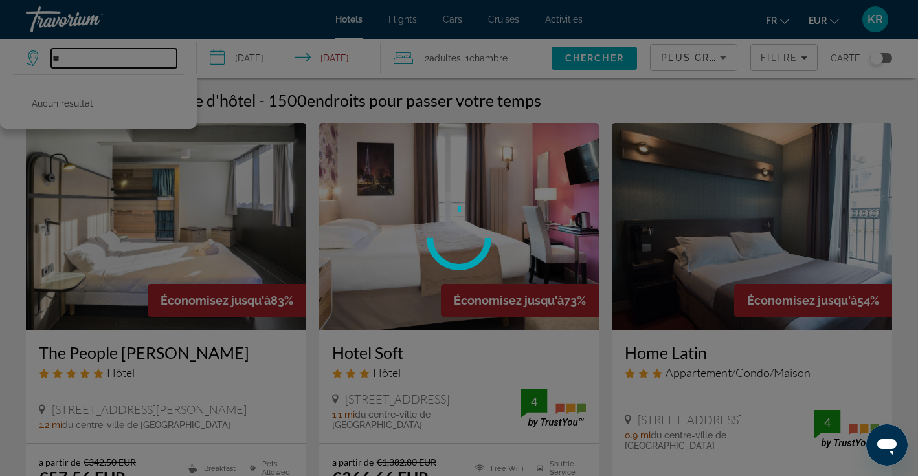
type input "*"
type input "*****"
click at [130, 49] on div at bounding box center [459, 238] width 918 height 476
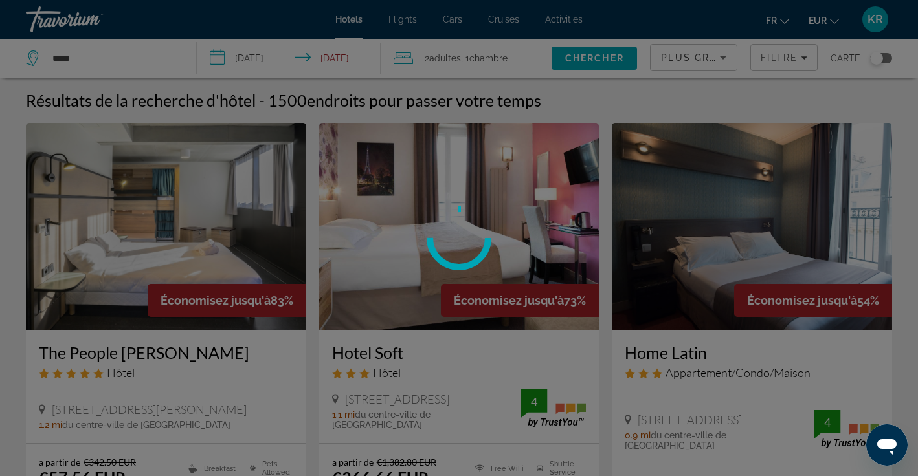
click at [129, 60] on div at bounding box center [459, 238] width 918 height 476
click at [63, 56] on div at bounding box center [459, 238] width 918 height 476
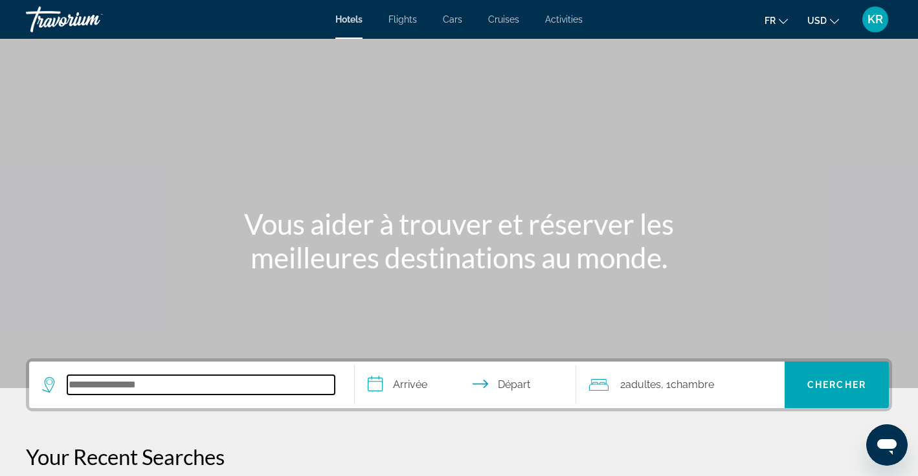
click at [120, 386] on input "Search hotel destination" at bounding box center [200, 384] width 267 height 19
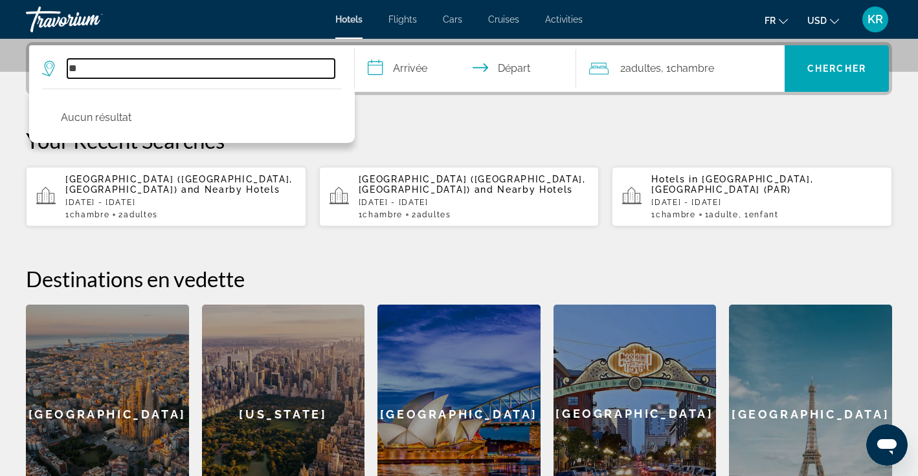
type input "*"
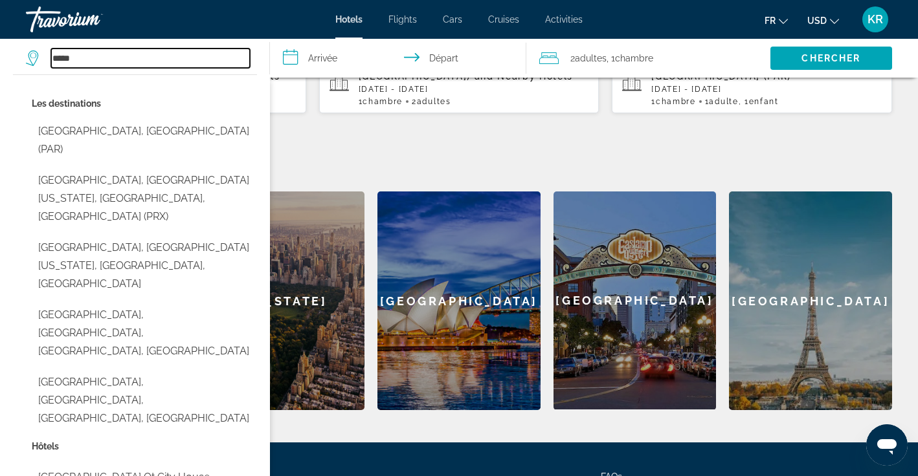
scroll to position [431, 0]
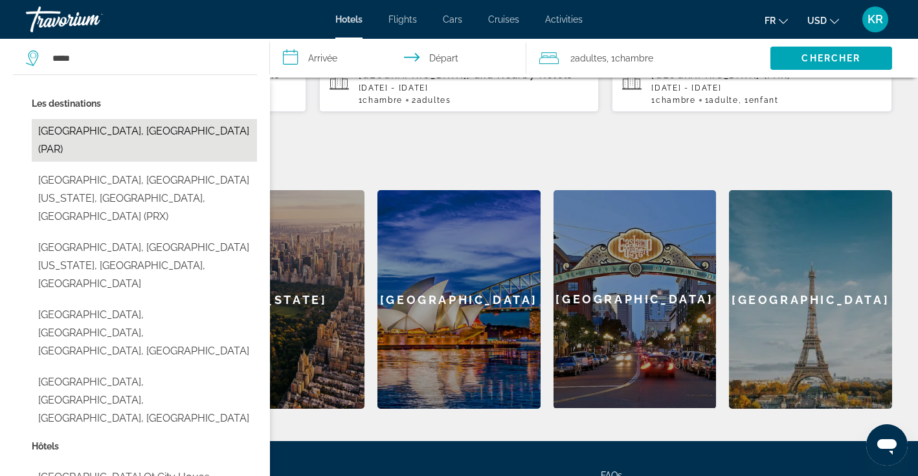
click at [227, 137] on button "[GEOGRAPHIC_DATA], [GEOGRAPHIC_DATA] (PAR)" at bounding box center [144, 140] width 225 height 43
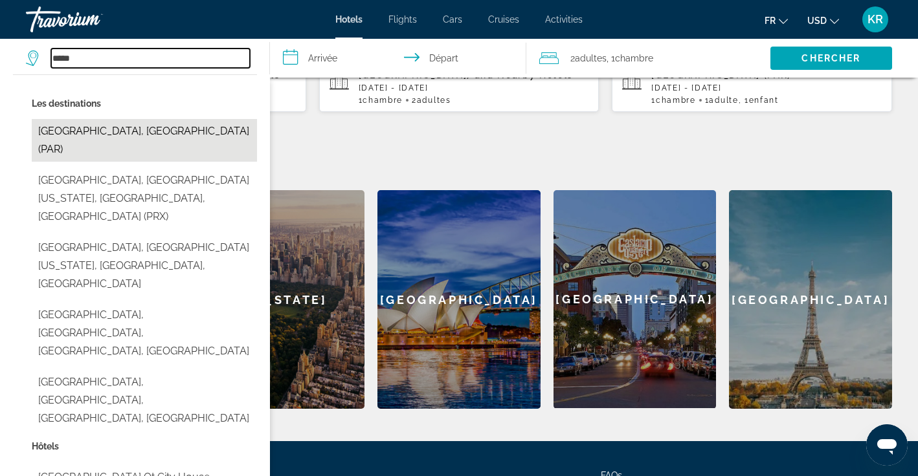
type input "**********"
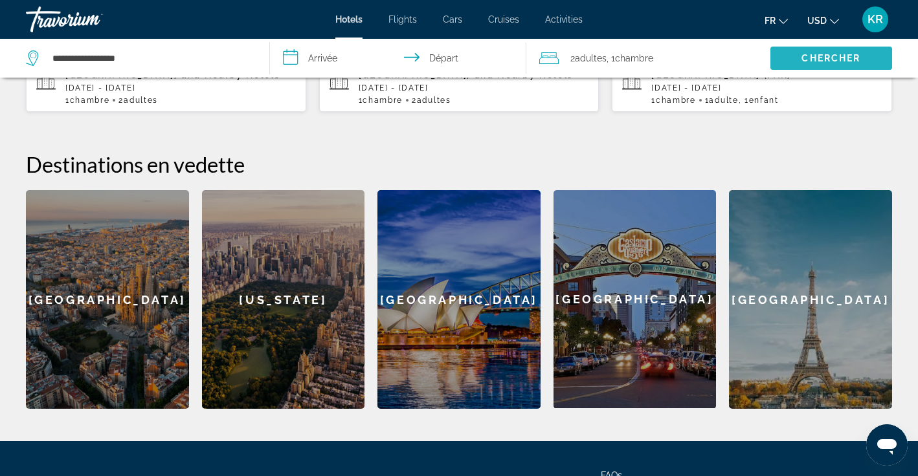
click at [798, 60] on span "Search" at bounding box center [831, 58] width 122 height 31
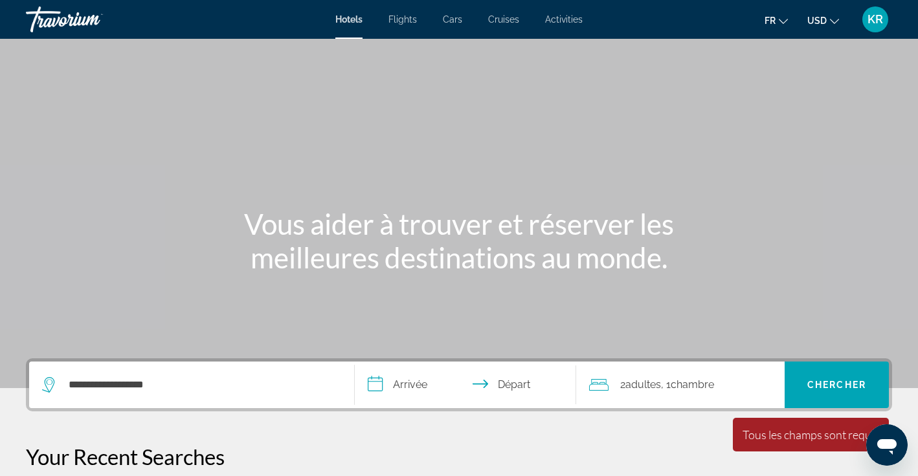
scroll to position [0, 0]
click at [412, 383] on input "**********" at bounding box center [468, 387] width 227 height 50
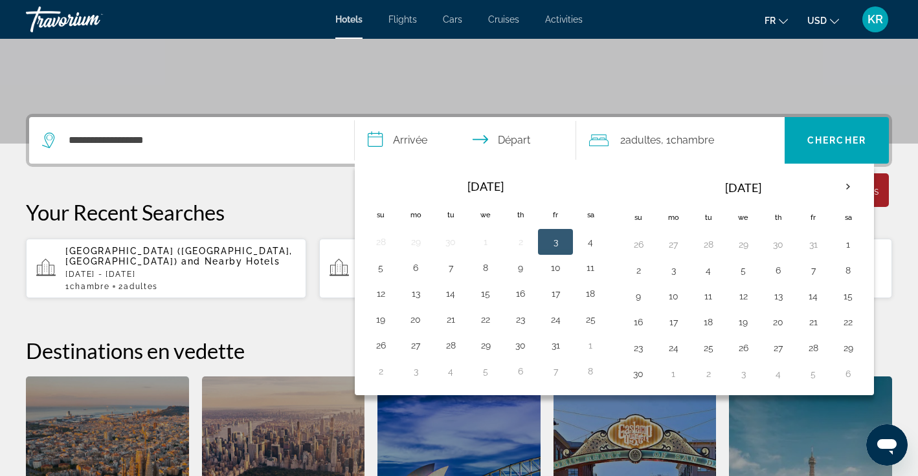
scroll to position [317, 0]
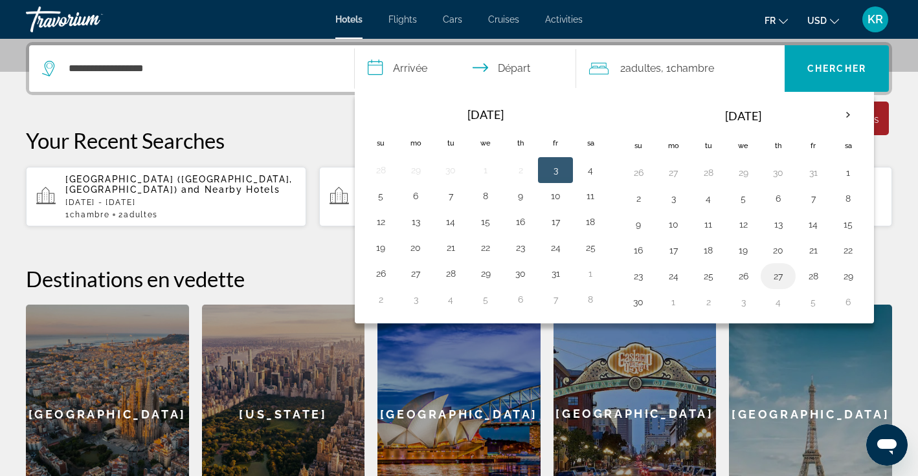
click at [782, 283] on button "27" at bounding box center [778, 276] width 21 height 18
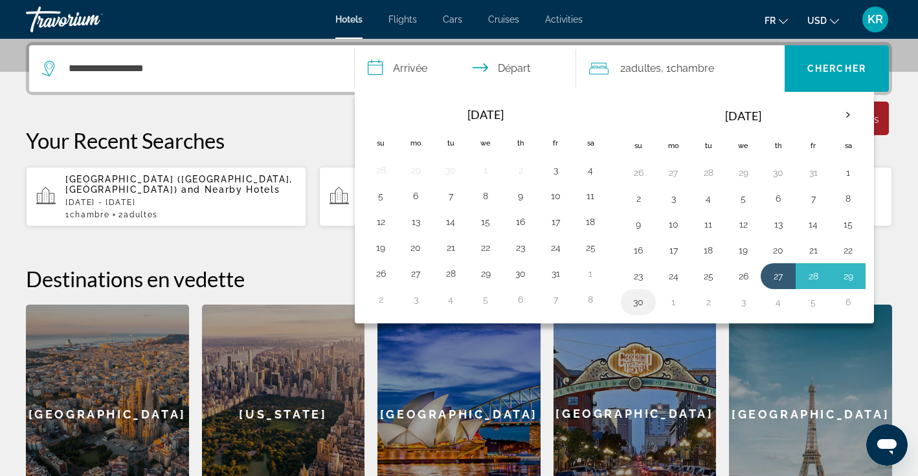
click at [642, 304] on button "30" at bounding box center [638, 302] width 21 height 18
type input "**********"
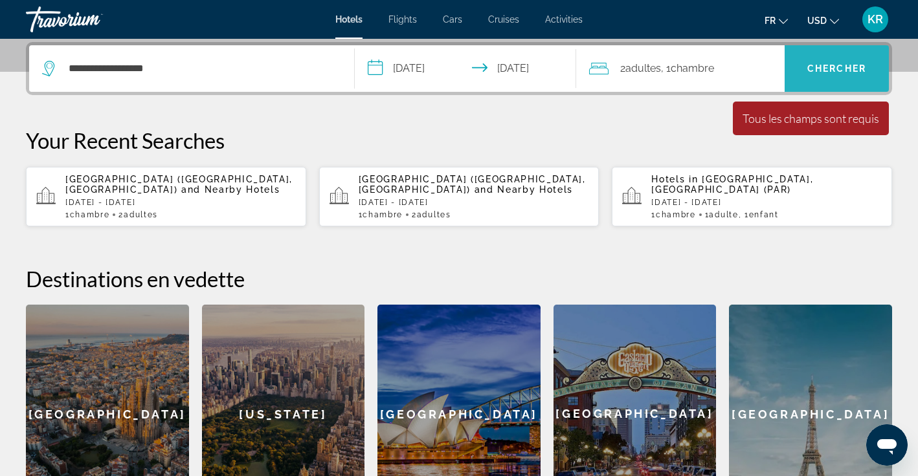
click at [825, 78] on span "Search" at bounding box center [837, 68] width 104 height 31
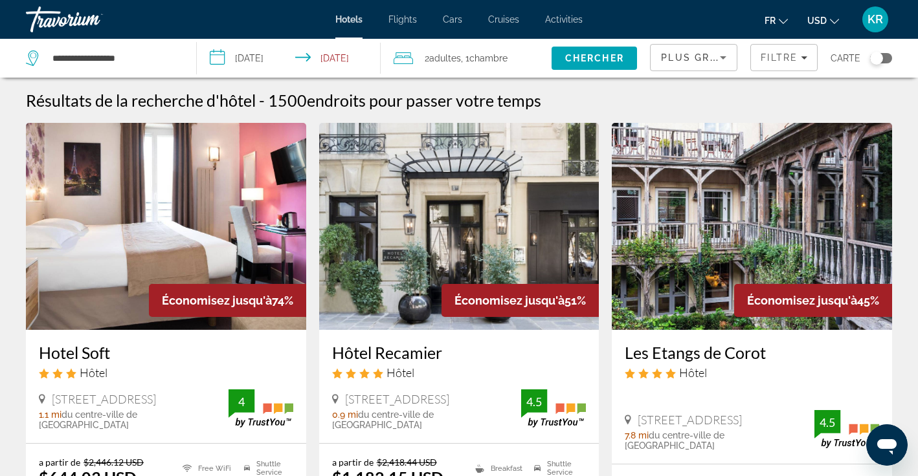
click at [835, 21] on icon "Change currency" at bounding box center [834, 21] width 9 height 9
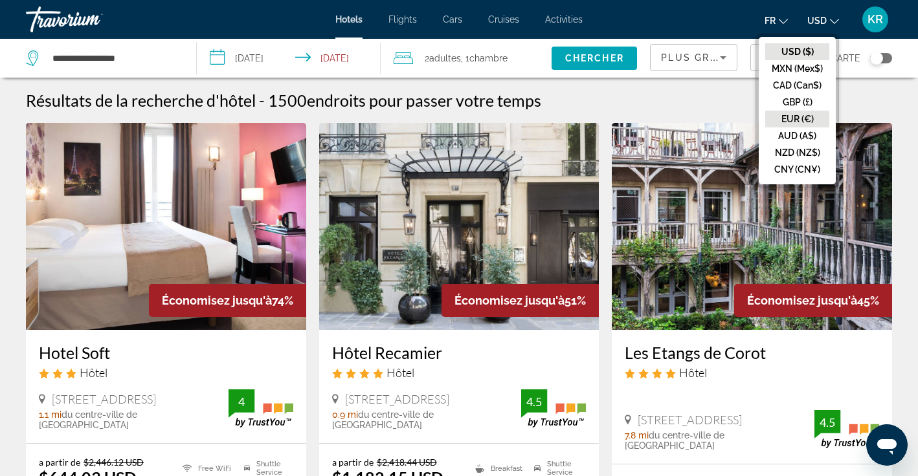
click at [812, 118] on button "EUR (€)" at bounding box center [797, 119] width 64 height 17
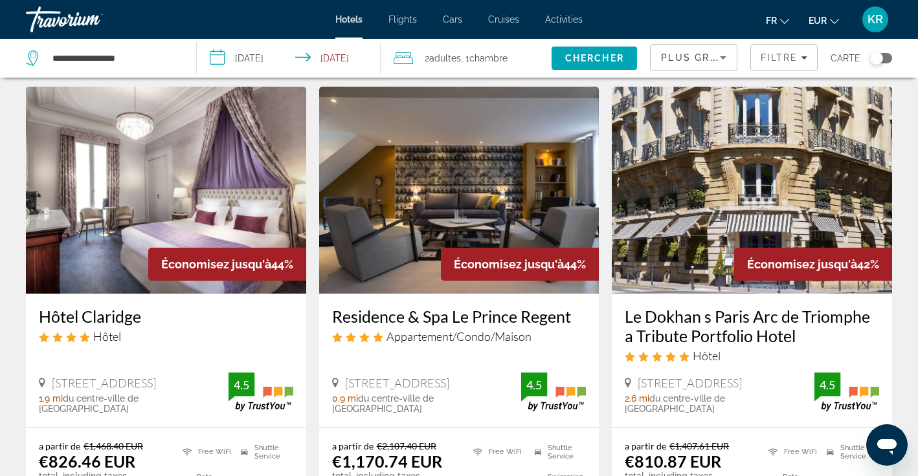
scroll to position [535, 0]
drag, startPoint x: 313, startPoint y: 385, endPoint x: 317, endPoint y: 357, distance: 27.6
click at [315, 361] on app-hotels-search-item "Économisez jusqu'à 44% Residence & Spa Le Prince Regent Appartement/Condo/Maiso…" at bounding box center [459, 331] width 293 height 491
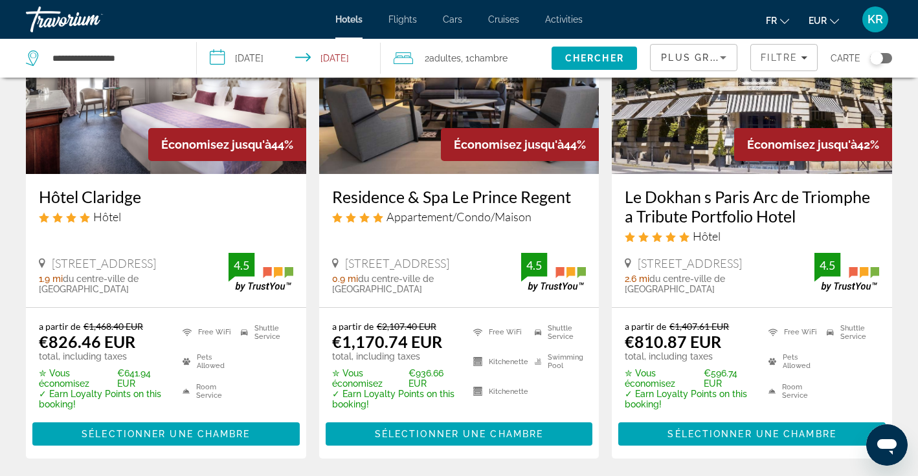
click at [313, 357] on app-hotels-search-item "Économisez jusqu'à 44% Residence & Spa Le Prince Regent Appartement/Condo/Maiso…" at bounding box center [459, 212] width 293 height 491
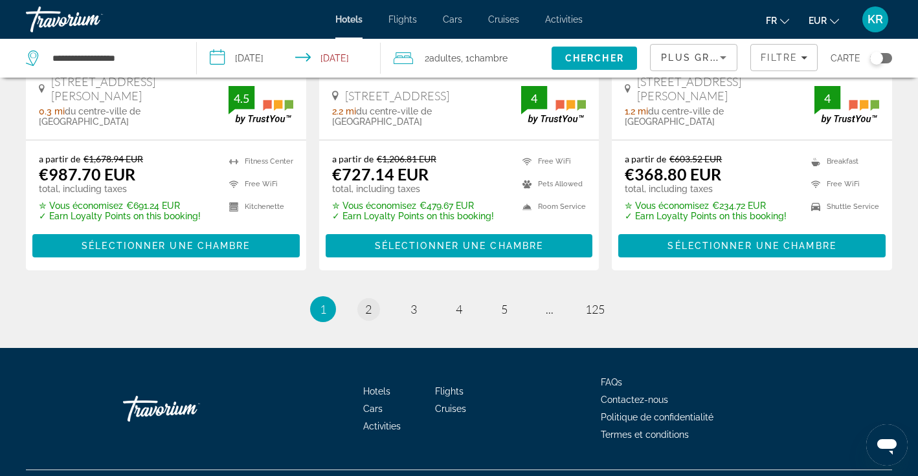
scroll to position [1867, 0]
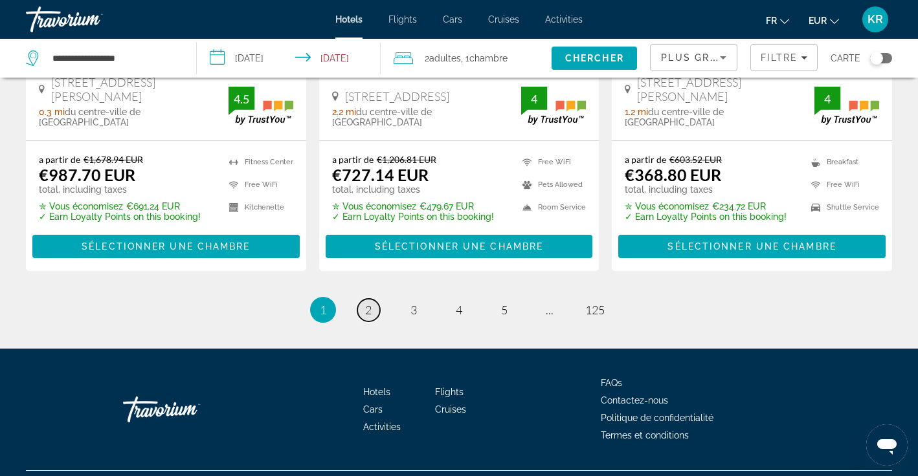
click at [378, 299] on link "page 2" at bounding box center [368, 310] width 23 height 23
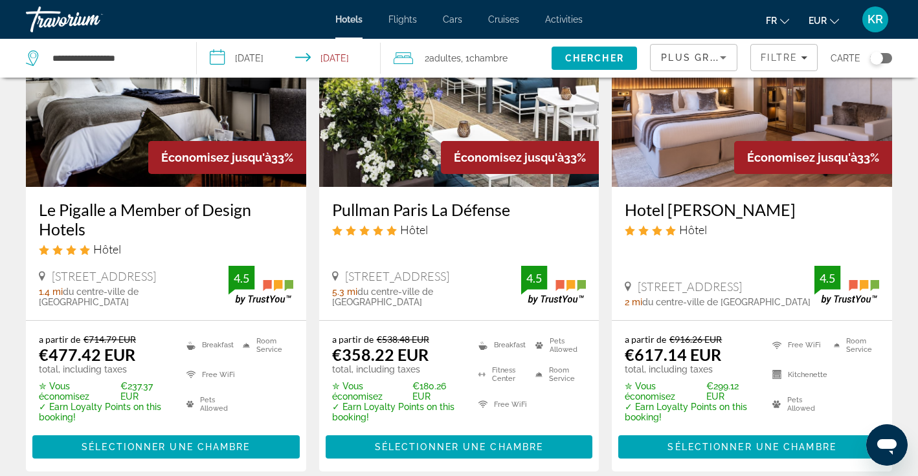
scroll to position [1202, 0]
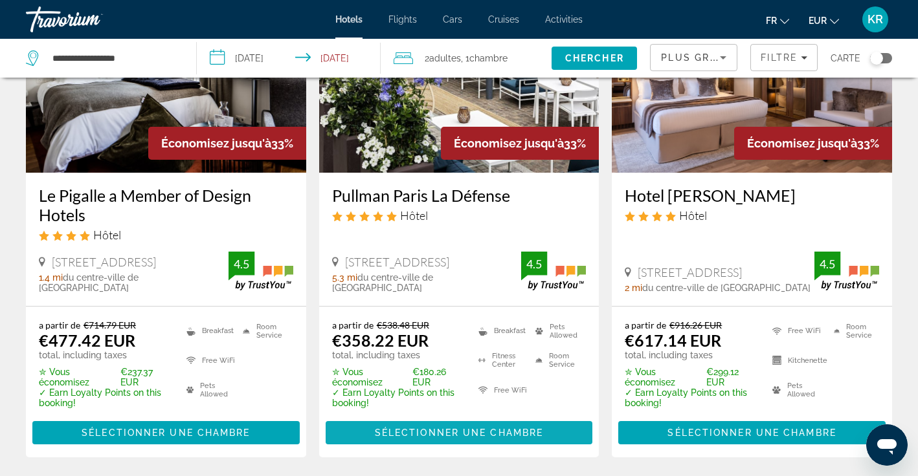
click at [403, 428] on span "Sélectionner une chambre" at bounding box center [459, 433] width 168 height 10
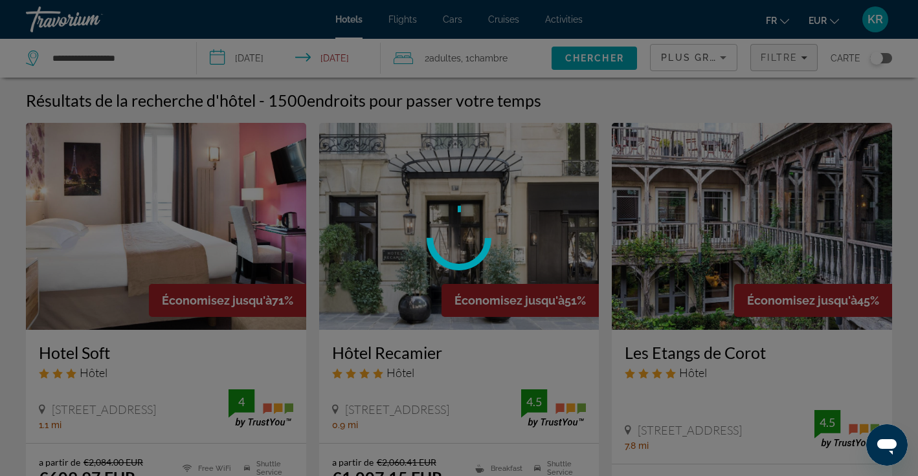
click at [790, 56] on div at bounding box center [459, 238] width 918 height 476
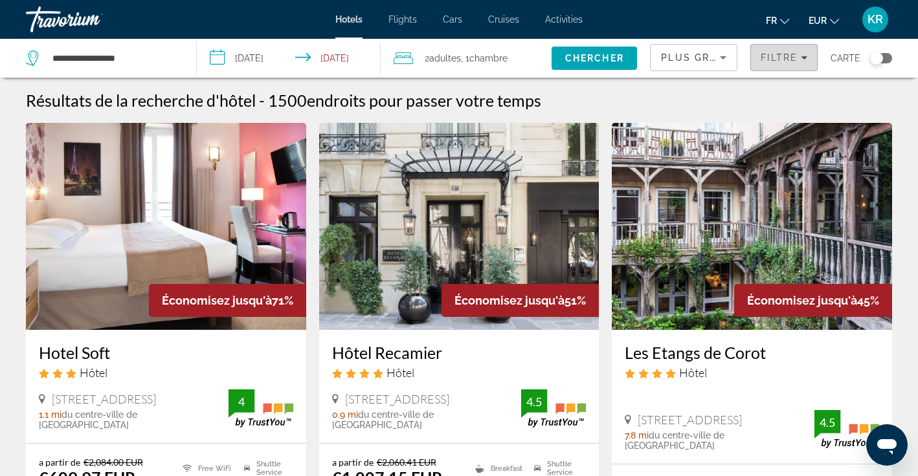
click at [790, 56] on span "Filtre" at bounding box center [779, 57] width 37 height 10
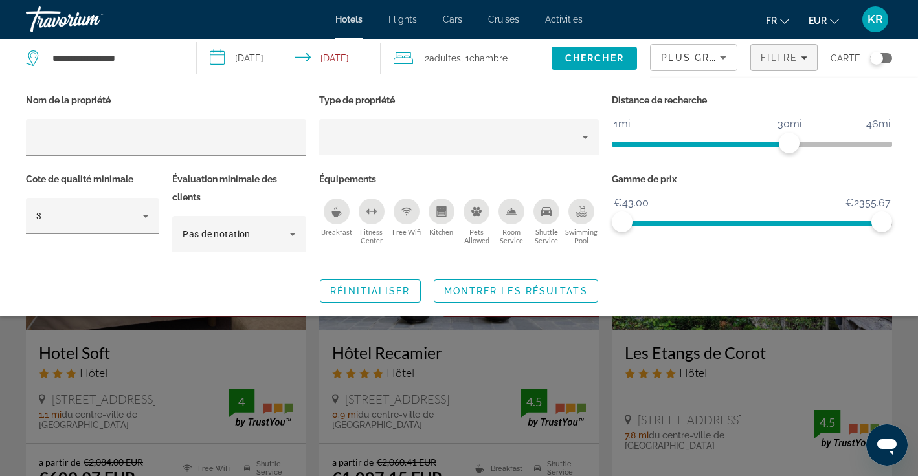
click at [339, 218] on div "Breakfast" at bounding box center [337, 212] width 26 height 26
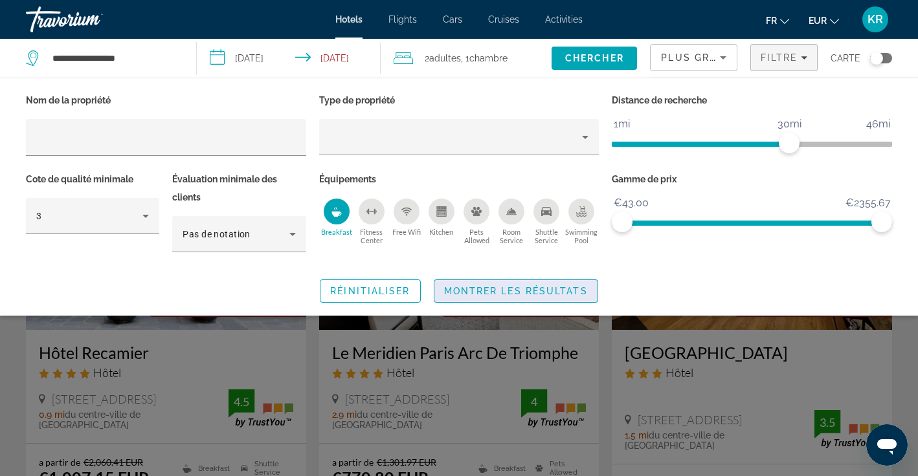
click at [487, 298] on span "Search widget" at bounding box center [515, 291] width 163 height 31
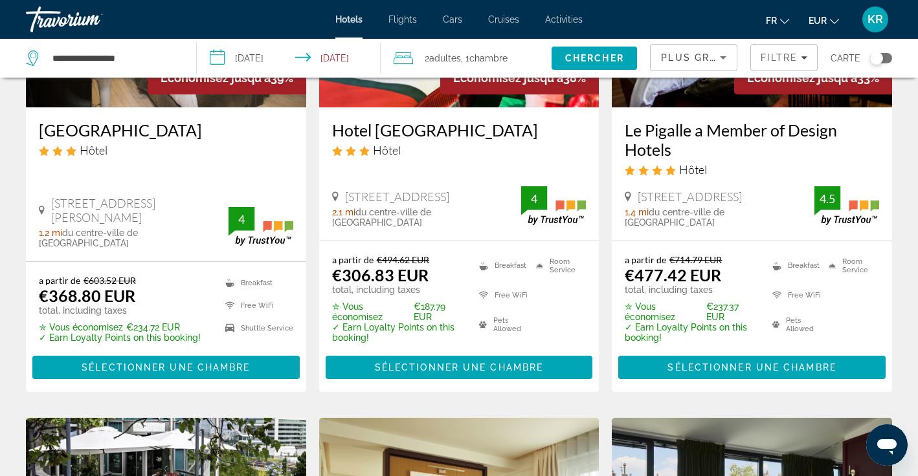
scroll to position [724, 0]
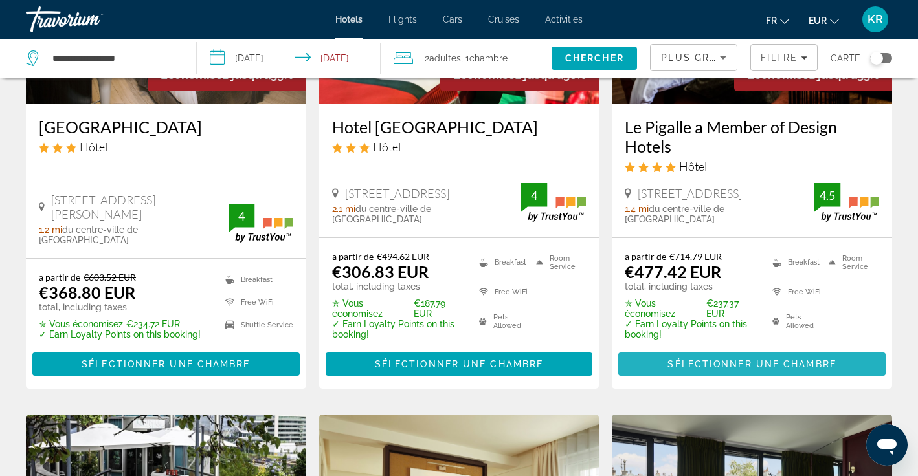
click at [693, 367] on span "Sélectionner une chambre" at bounding box center [751, 364] width 168 height 10
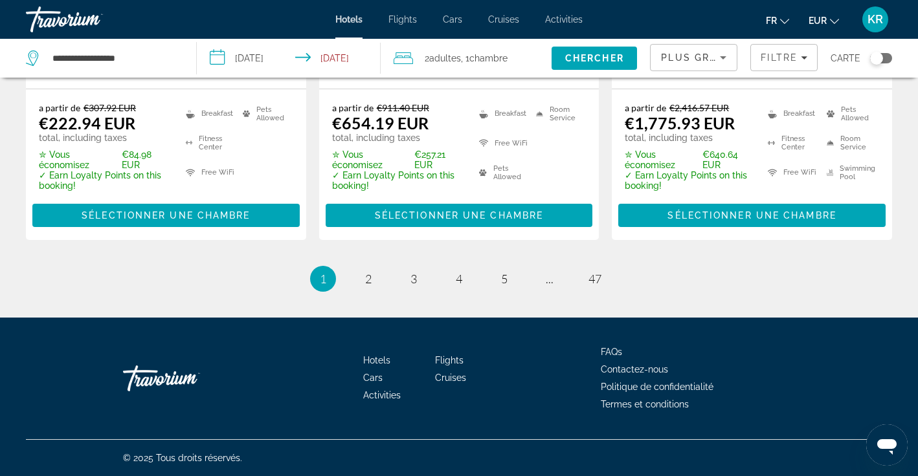
scroll to position [1890, 0]
click at [374, 283] on link "page 2" at bounding box center [368, 278] width 23 height 23
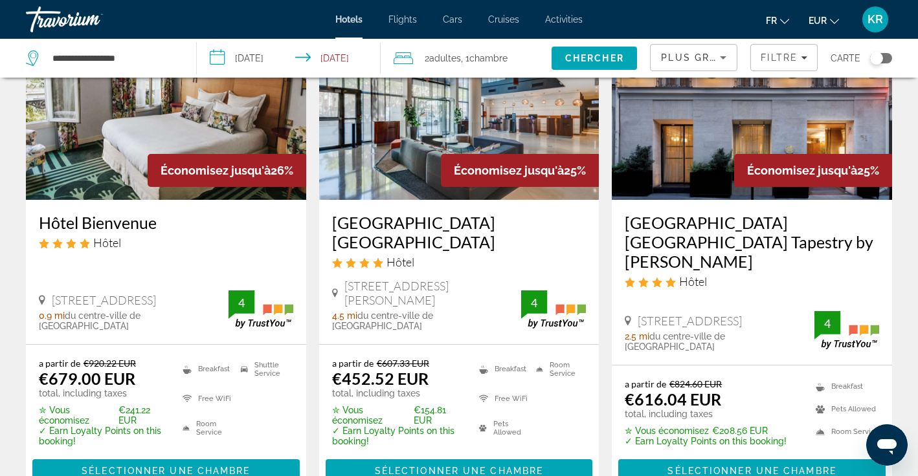
scroll to position [130, 0]
click at [469, 456] on span "Main content" at bounding box center [459, 471] width 267 height 31
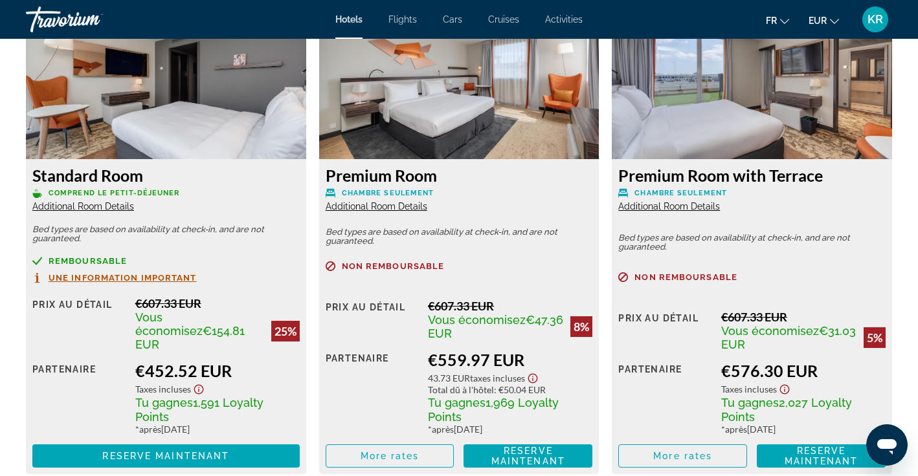
scroll to position [1837, 0]
